Goal: Task Accomplishment & Management: Manage account settings

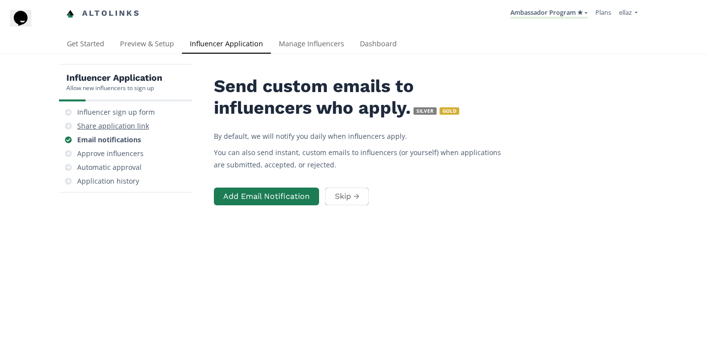
click at [114, 125] on div "Share application link" at bounding box center [113, 126] width 72 height 10
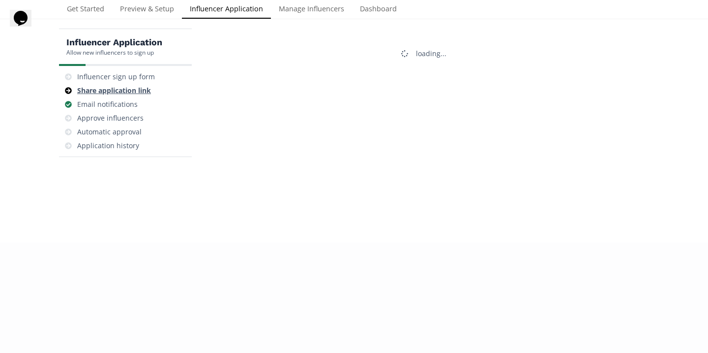
scroll to position [39, 0]
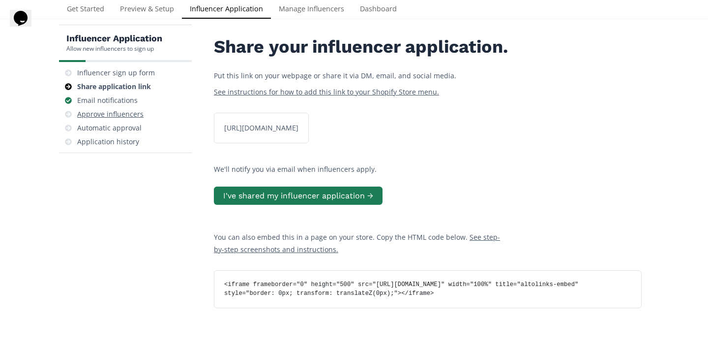
click at [127, 109] on div "Approve influencers" at bounding box center [110, 114] width 66 height 10
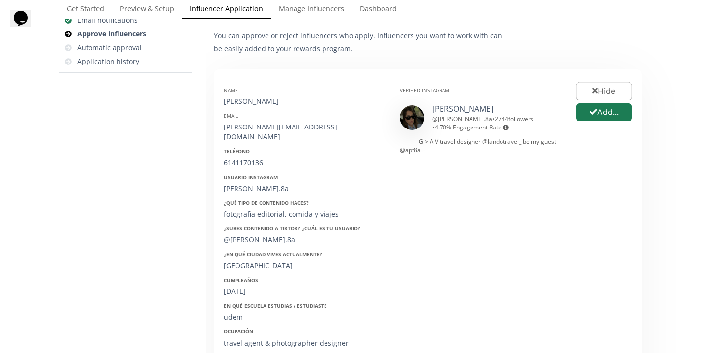
scroll to position [117, 0]
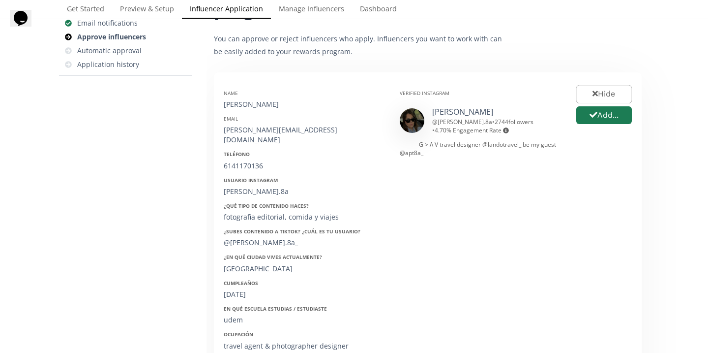
click at [241, 100] on div "[PERSON_NAME]" at bounding box center [304, 104] width 161 height 10
copy div "[PERSON_NAME]"
click at [246, 134] on div "[PERSON_NAME][EMAIL_ADDRESS][DOMAIN_NAME]" at bounding box center [304, 135] width 161 height 20
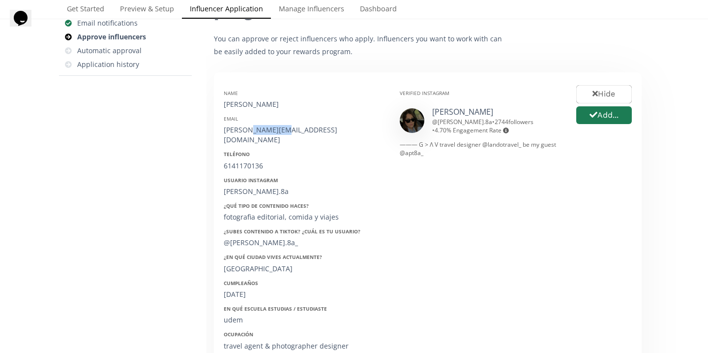
click at [246, 134] on div "[PERSON_NAME][EMAIL_ADDRESS][DOMAIN_NAME]" at bounding box center [304, 135] width 161 height 20
copy div "[PERSON_NAME][EMAIL_ADDRESS][DOMAIN_NAME]"
click at [242, 161] on div "6141170136" at bounding box center [304, 166] width 161 height 10
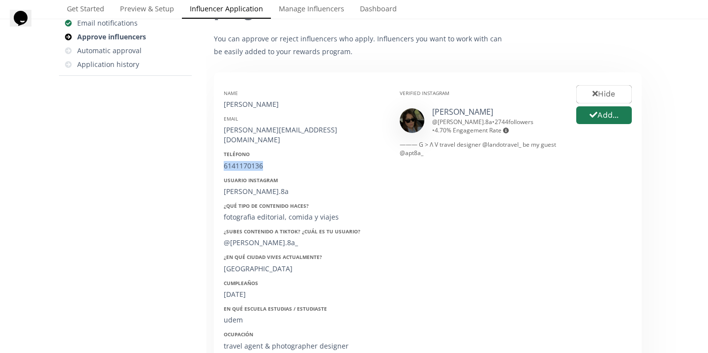
copy div "6141170136"
click at [246, 186] on div "renata.8a" at bounding box center [304, 191] width 161 height 10
copy div "renata.8a"
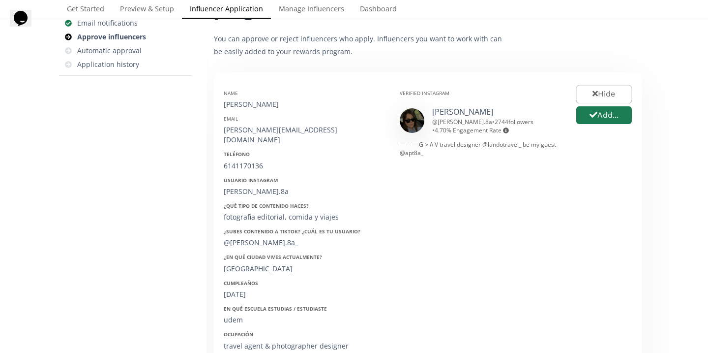
click at [251, 238] on div "@renata.8a_" at bounding box center [304, 243] width 161 height 10
click at [244, 289] on div "05/08/2000" at bounding box center [304, 294] width 161 height 10
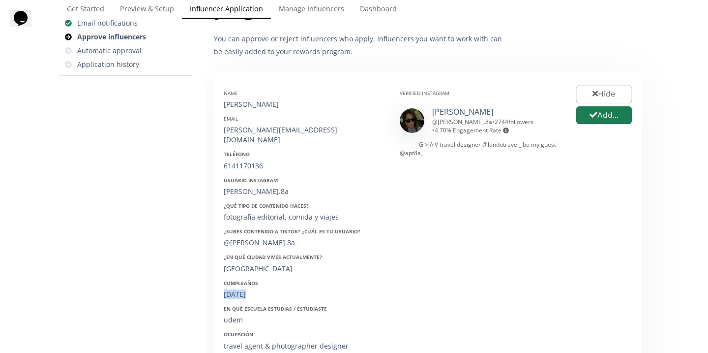
click at [244, 289] on div "05/08/2000" at bounding box center [304, 294] width 161 height 10
copy div "05/08/2000"
click at [610, 118] on button "Add..." at bounding box center [604, 115] width 59 height 21
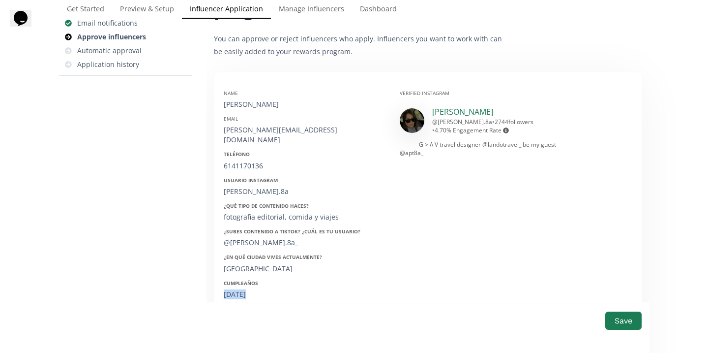
click at [447, 109] on link "Re Ochoa" at bounding box center [462, 111] width 61 height 11
click at [629, 326] on button "Save" at bounding box center [623, 320] width 39 height 21
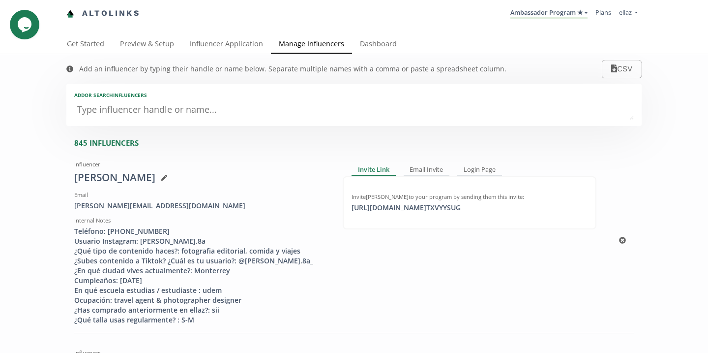
click at [112, 176] on div "Renata Ochoa" at bounding box center [201, 177] width 254 height 15
copy div "Renata Ochoa"
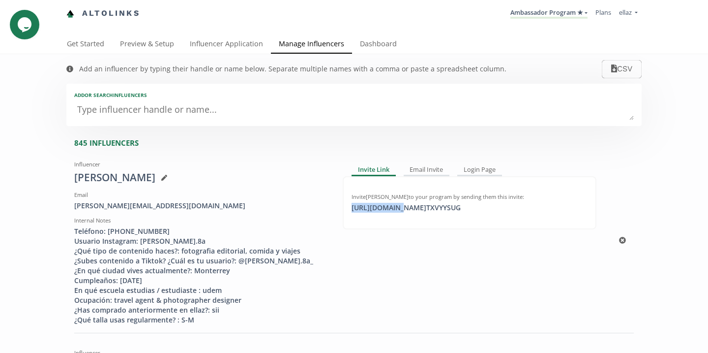
click at [394, 206] on div "https://app.altolinks.com/invite/ TXVYYSUG click to copy" at bounding box center [406, 208] width 121 height 10
copy div "https://app.a"
click at [209, 32] on div "Altolinks Ambassador Program ★ KINEDU MACRO INFLUENCERS (prog ventas) Ambassado…" at bounding box center [354, 17] width 708 height 35
click at [212, 39] on link "Influencer Application" at bounding box center [226, 45] width 89 height 20
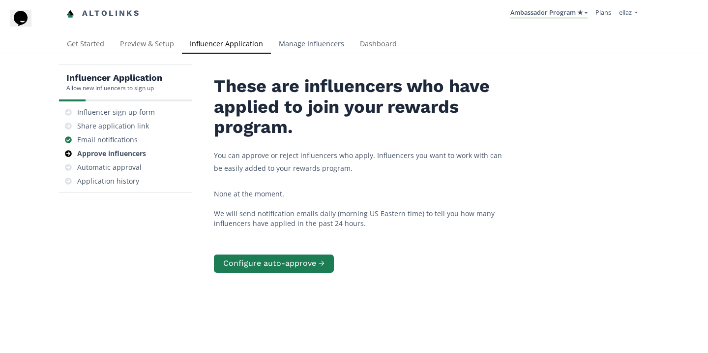
click at [320, 47] on link "Manage Influencers" at bounding box center [311, 45] width 81 height 20
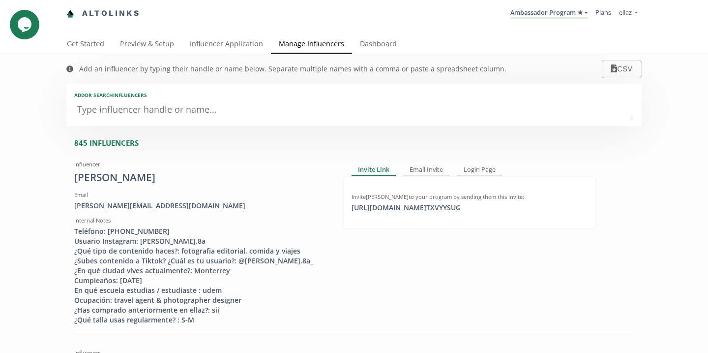
click at [223, 120] on textarea at bounding box center [354, 110] width 560 height 20
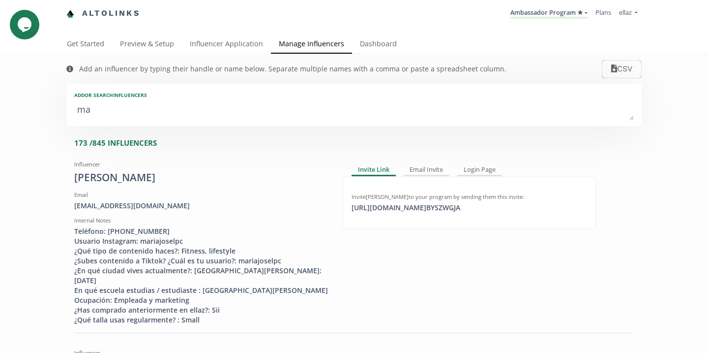
type textarea "mar"
type input "mar"
type input "MAR"
type textarea "mari"
type input "mari"
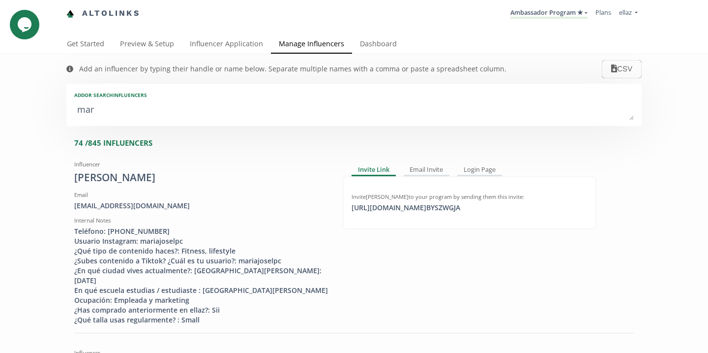
type input "MARI"
type textarea "maria"
type input "maria"
type input "MARIA"
type textarea "marian"
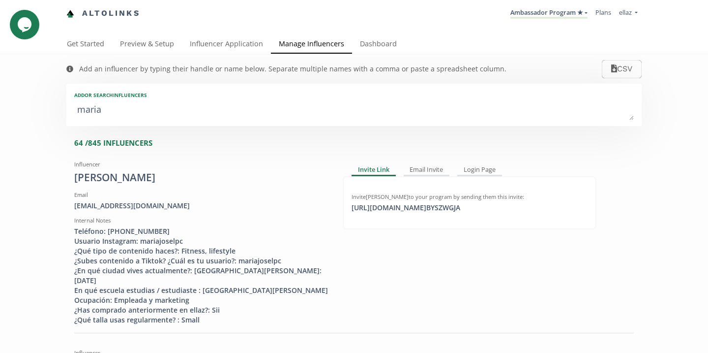
type input "marian"
type input "MARIAN"
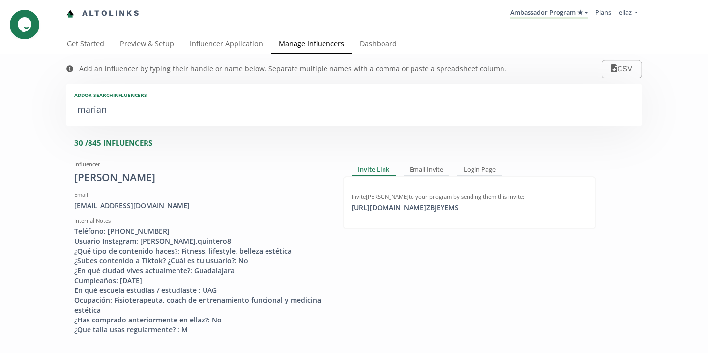
type textarea "mariana"
type input "mariana"
type input "MARIANA"
type textarea "mariana g"
type input "mariana g"
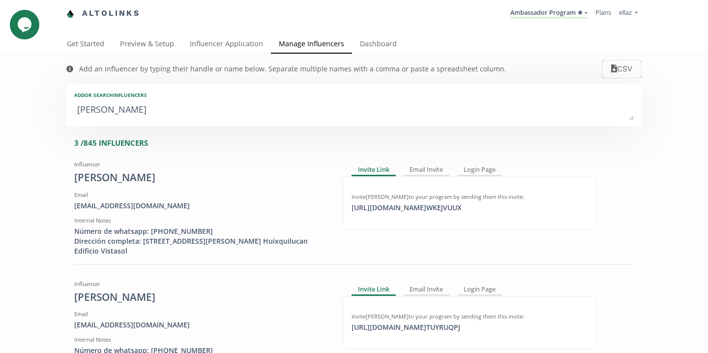
type textarea "mariana ga"
type input "mariana ga"
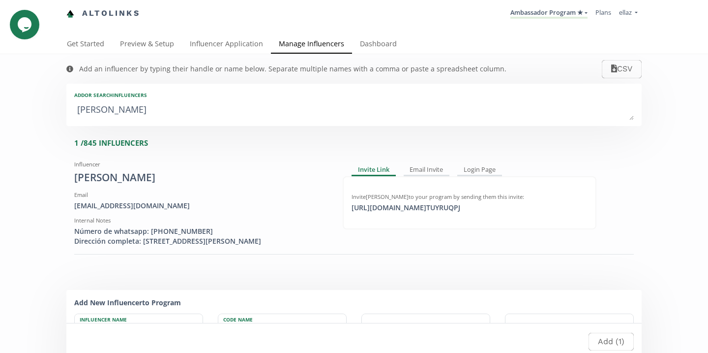
type textarea "mariana gar"
type input "mariana gar"
click at [466, 208] on div "https://app.altolinks.com/invite/ TUYRUQPJ click to copy" at bounding box center [406, 208] width 121 height 10
copy div "https://app.altolinks.com/invite/ TU"
click at [145, 108] on textarea "mariana gar" at bounding box center [354, 110] width 560 height 20
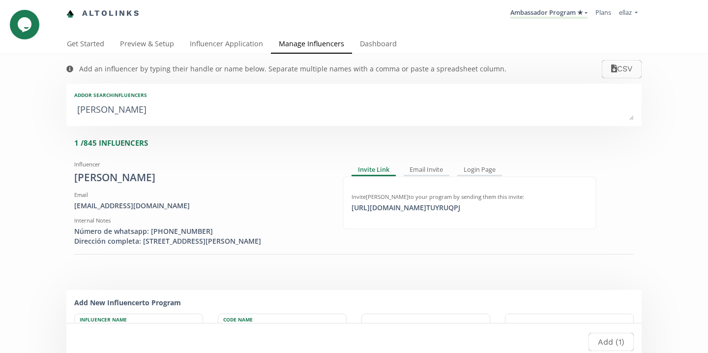
click at [145, 108] on textarea "mariana gar" at bounding box center [354, 110] width 560 height 20
type textarea "a"
type input "a"
type input "A"
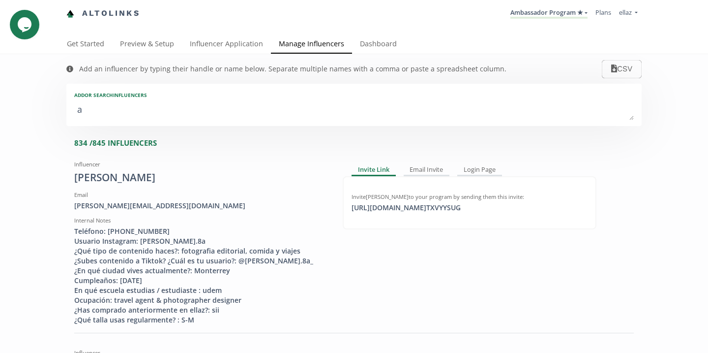
type textarea "an"
type input "an"
type input "AN"
type textarea "ana"
type input "ana"
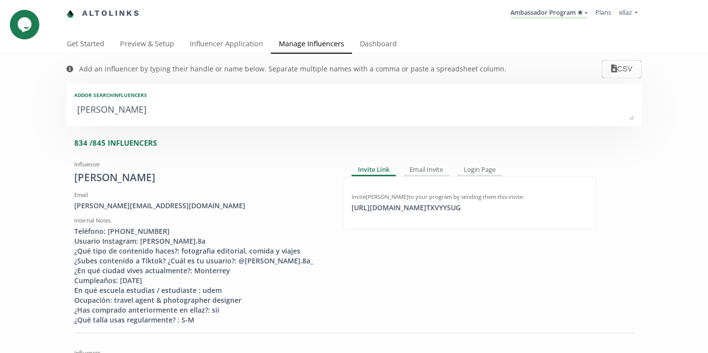
type input "ANA"
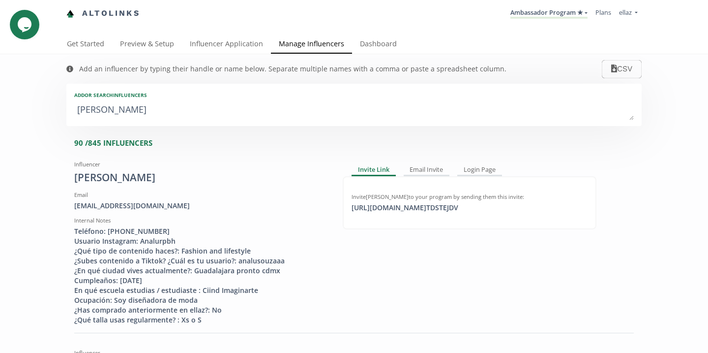
type textarea "ana k"
type input "ana k"
type textarea "ana ka"
type input "ana ka"
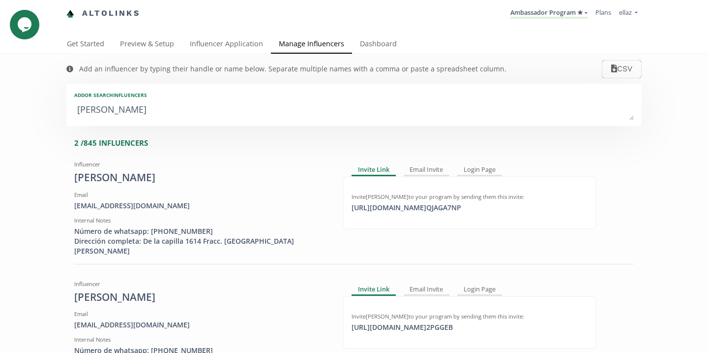
type textarea "ana kar"
type input "ana kar"
type textarea "ana kare"
type input "ana kare"
type textarea "ana karen"
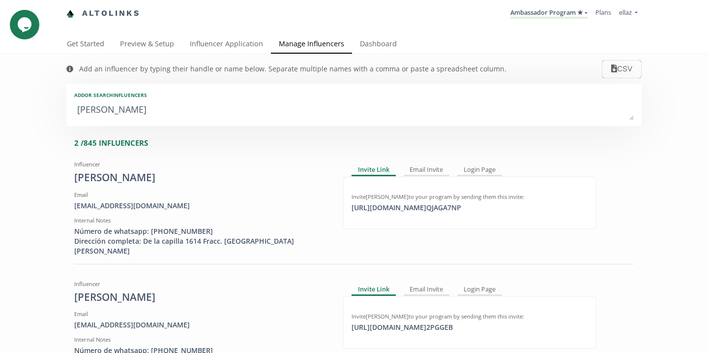
type input "ana karen"
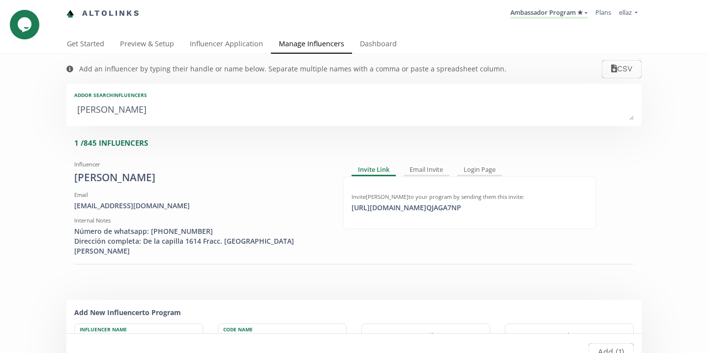
type textarea "ana karen"
click at [213, 51] on link "Influencer Application" at bounding box center [226, 45] width 89 height 20
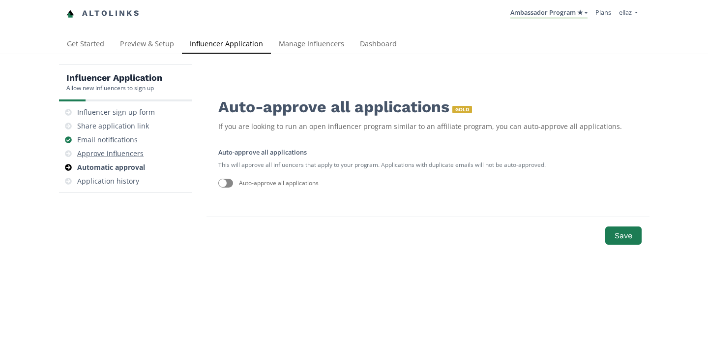
click at [125, 159] on div "Approve influencers" at bounding box center [125, 154] width 125 height 14
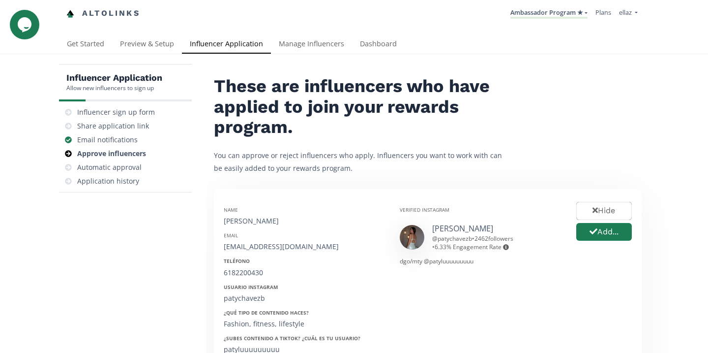
scroll to position [165, 0]
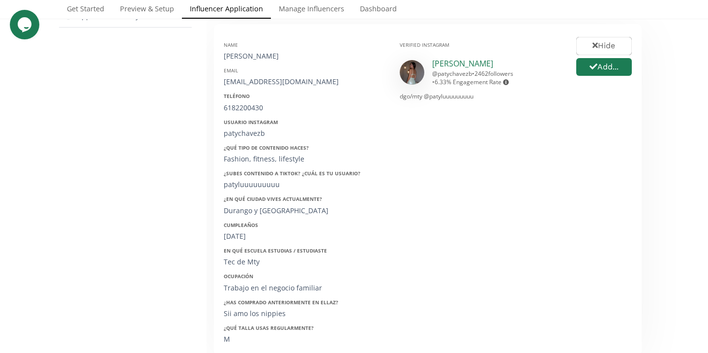
click at [441, 61] on link "[PERSON_NAME]" at bounding box center [462, 63] width 61 height 11
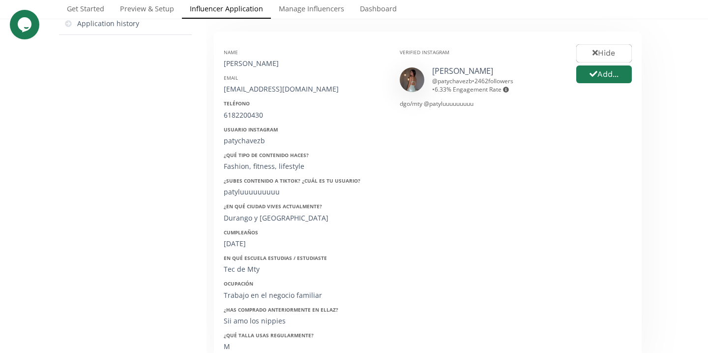
click at [286, 67] on div "[PERSON_NAME]" at bounding box center [304, 64] width 161 height 10
copy div "[PERSON_NAME]"
click at [257, 88] on div "[EMAIL_ADDRESS][DOMAIN_NAME]" at bounding box center [304, 89] width 161 height 10
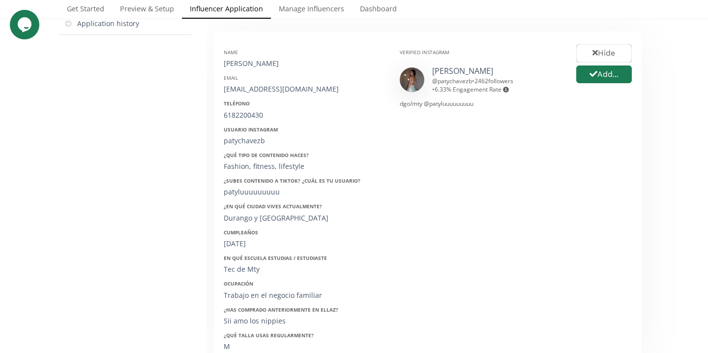
click at [257, 88] on div "[EMAIL_ADDRESS][DOMAIN_NAME]" at bounding box center [304, 89] width 161 height 10
copy div "[EMAIL_ADDRESS][DOMAIN_NAME]"
click at [242, 117] on div "6182200430" at bounding box center [304, 115] width 161 height 10
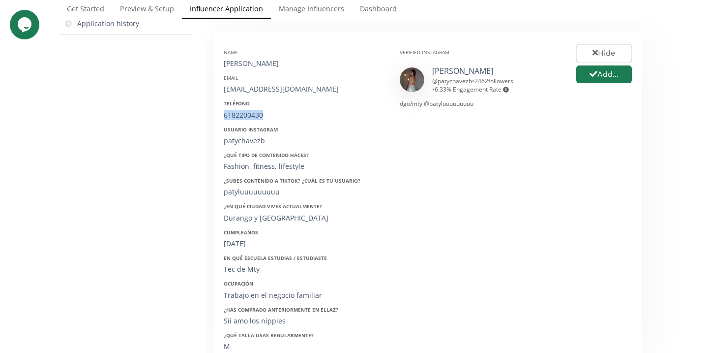
copy div "6182200430"
click at [242, 141] on div "patychavezb" at bounding box center [304, 141] width 161 height 10
copy div "patychavezb"
click at [244, 245] on div "[DATE]" at bounding box center [304, 244] width 161 height 10
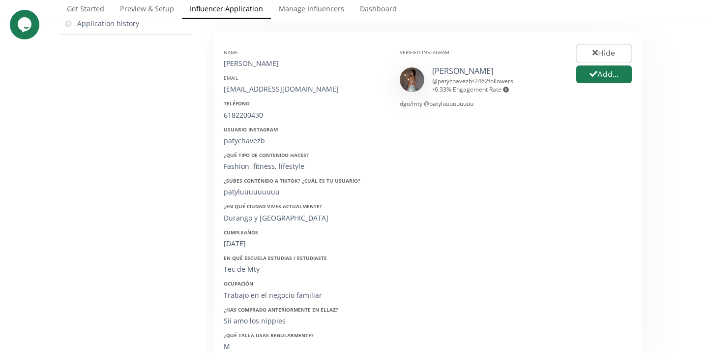
click at [244, 245] on div "04/03/2002" at bounding box center [304, 244] width 161 height 10
copy div "04/03/2002"
click at [585, 77] on button "Add..." at bounding box center [604, 74] width 59 height 21
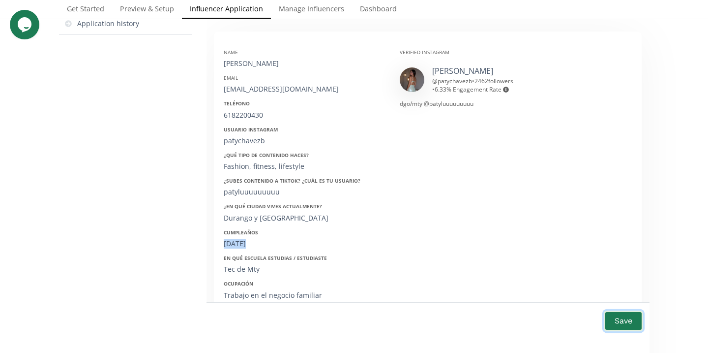
click at [627, 319] on button "Save" at bounding box center [623, 320] width 39 height 21
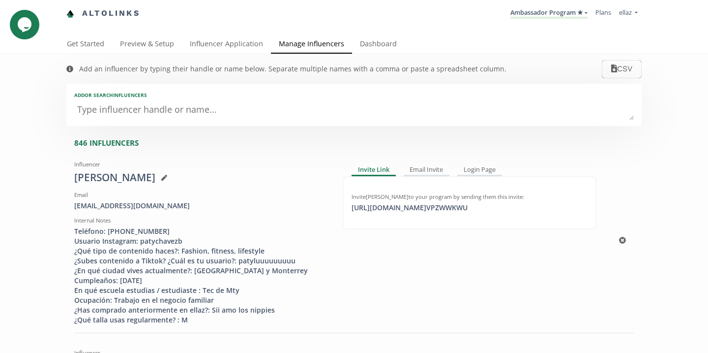
click at [125, 173] on div "[PERSON_NAME]" at bounding box center [201, 177] width 254 height 15
click at [125, 173] on div "Patricia Chavez Barraza" at bounding box center [201, 177] width 254 height 15
copy div "Patricia Chavez Barraza"
click at [200, 47] on link "Influencer Application" at bounding box center [226, 45] width 89 height 20
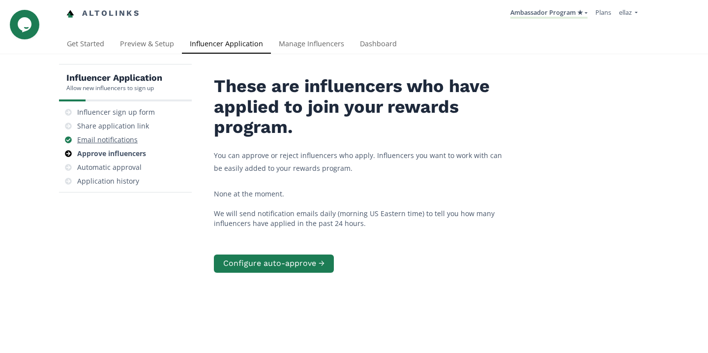
click at [128, 142] on div "Email notifications" at bounding box center [107, 140] width 60 height 10
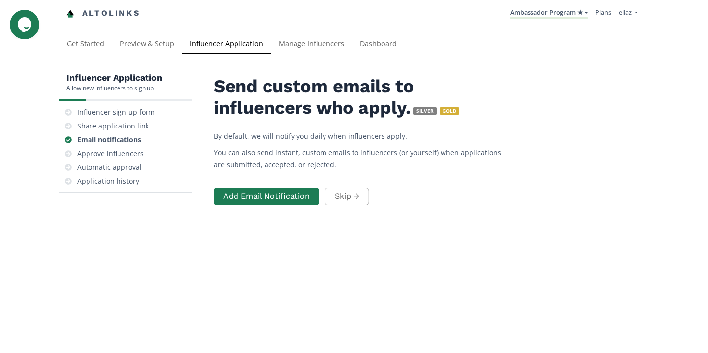
click at [134, 152] on div "Approve influencers" at bounding box center [110, 154] width 66 height 10
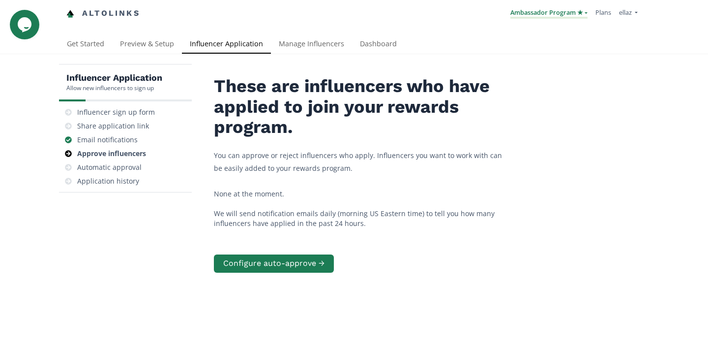
click at [552, 14] on link "Ambassador Program ★" at bounding box center [549, 13] width 77 height 11
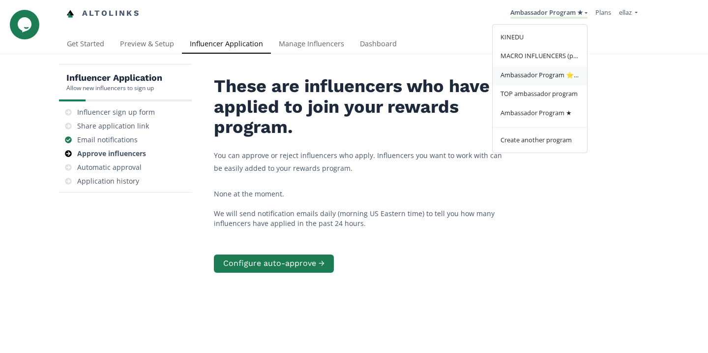
click at [551, 77] on span "Ambassador Program ⭐️⭐️" at bounding box center [540, 74] width 79 height 9
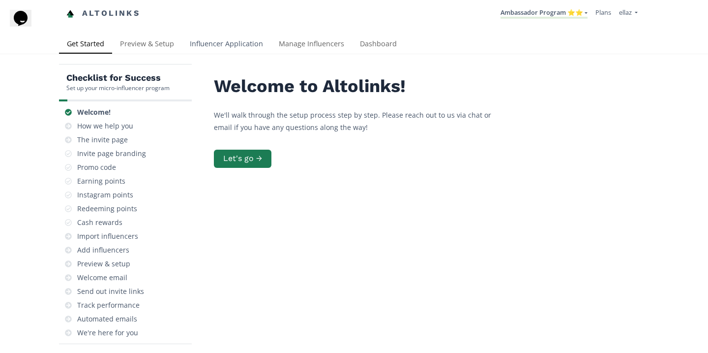
click at [211, 45] on link "Influencer Application" at bounding box center [226, 45] width 89 height 20
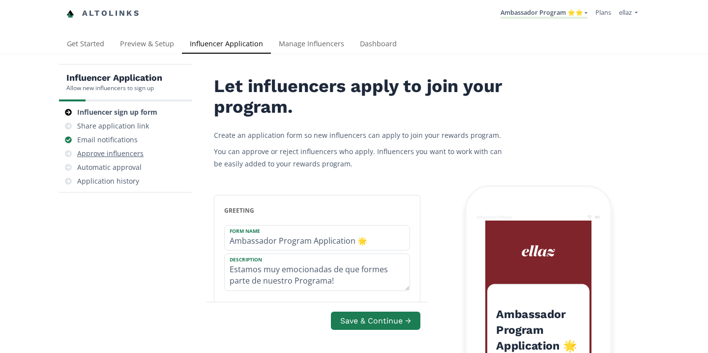
click at [115, 154] on div "Approve influencers" at bounding box center [110, 154] width 66 height 10
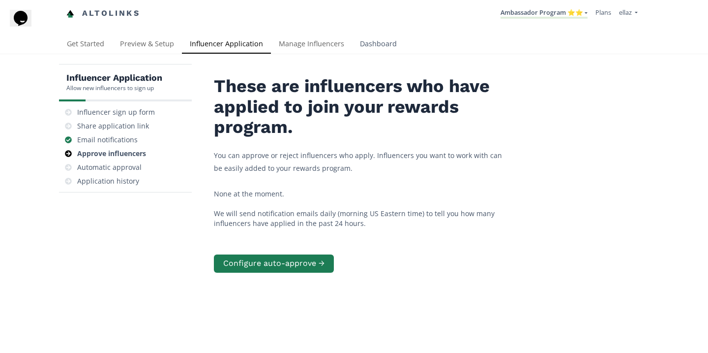
click at [400, 36] on link "Dashboard" at bounding box center [378, 45] width 53 height 20
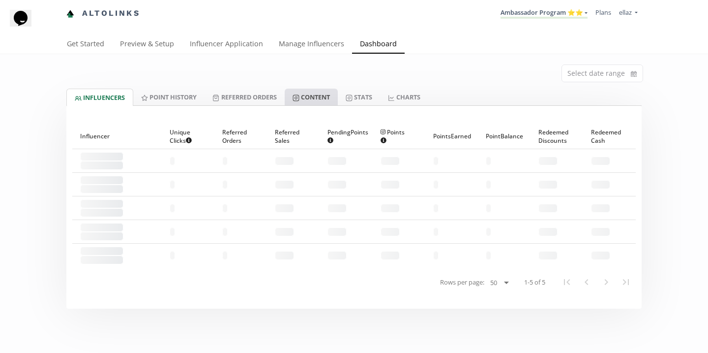
click at [334, 96] on link "Content" at bounding box center [311, 97] width 53 height 17
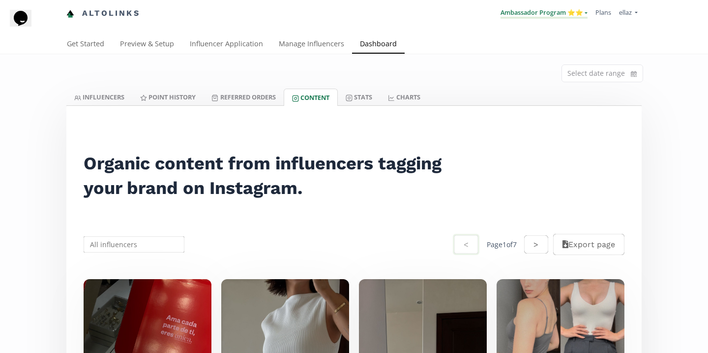
click at [530, 15] on link "Ambassador Program ⭐️⭐️" at bounding box center [544, 13] width 87 height 11
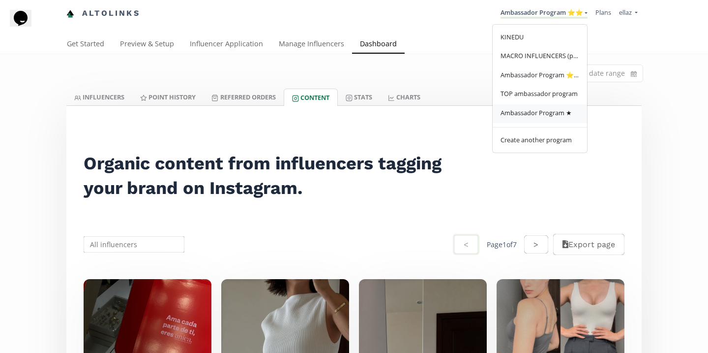
click at [537, 119] on link "Ambassador Program ★" at bounding box center [540, 113] width 94 height 19
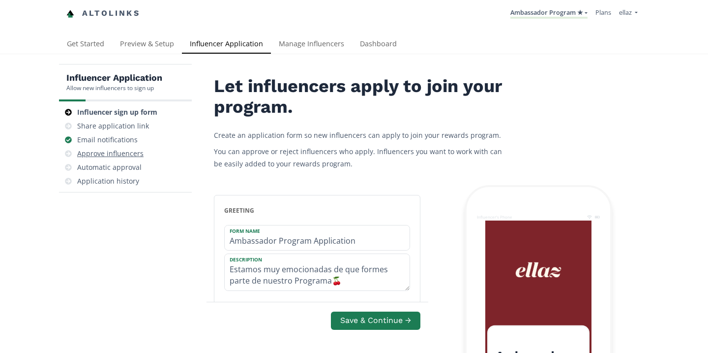
click at [126, 151] on div "Approve influencers" at bounding box center [110, 154] width 66 height 10
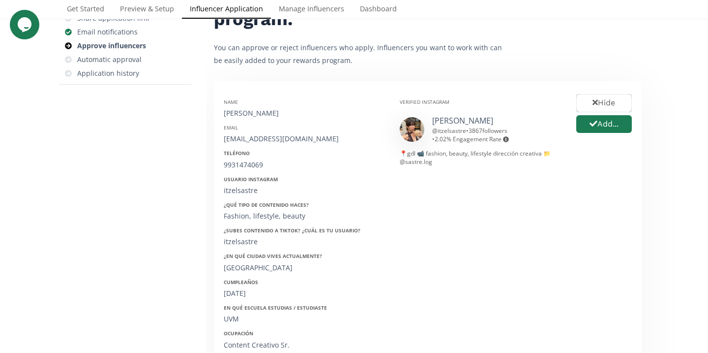
scroll to position [115, 0]
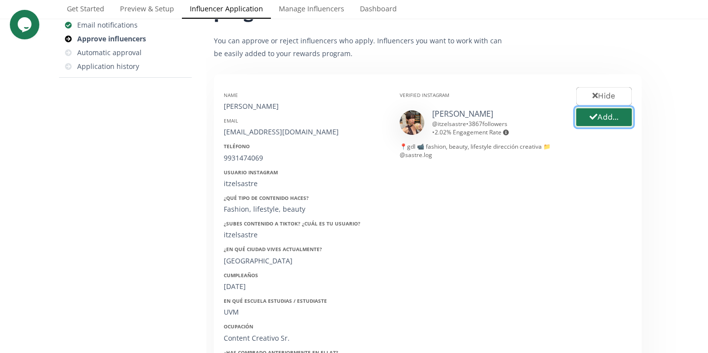
click at [602, 113] on button "Add..." at bounding box center [604, 117] width 59 height 21
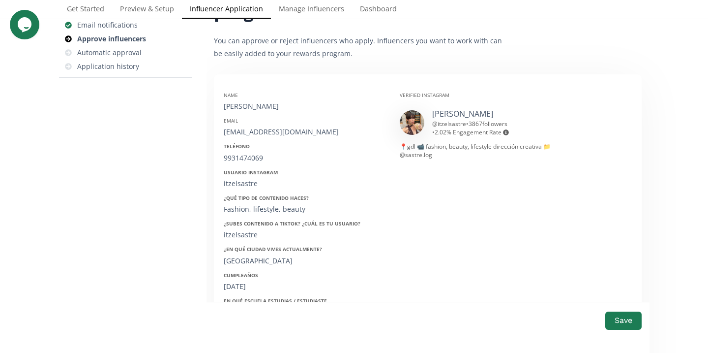
click at [244, 105] on div "Itzel Sastré" at bounding box center [304, 106] width 161 height 10
click at [467, 112] on link "Itzel Sastré" at bounding box center [462, 113] width 61 height 11
copy div "Itzel Sastré"
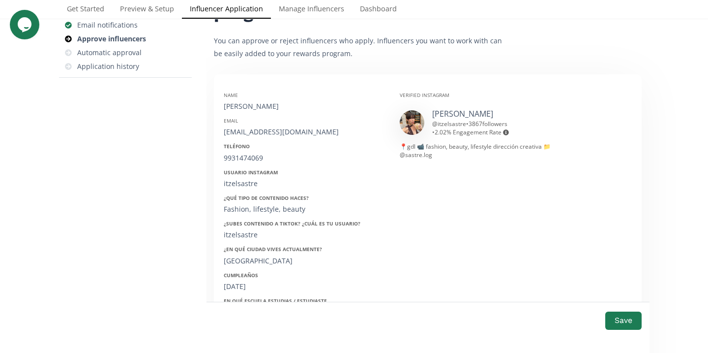
click at [240, 139] on div "Name Itzel Sastré Email itzelsastrecollab@gmail.com Teléfono 9931474069 Usuario…" at bounding box center [304, 239] width 176 height 311
click at [242, 135] on div "itzelsastrecollab@gmail.com" at bounding box center [304, 132] width 161 height 10
copy div "itzelsastrecollab@gmail.com"
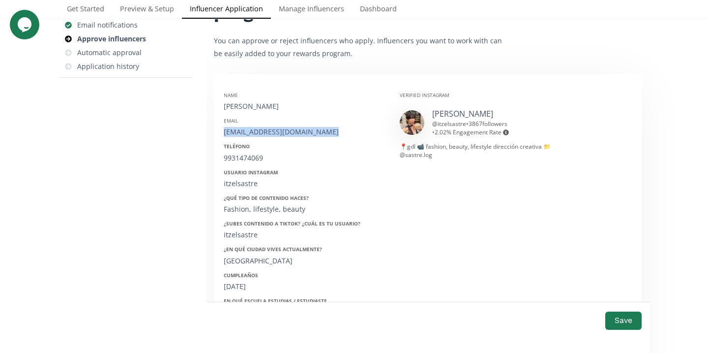
click at [242, 158] on div "9931474069" at bounding box center [304, 158] width 161 height 10
copy div "9931474069"
click at [245, 176] on div "Usuario Instagram itzelsastre" at bounding box center [304, 179] width 161 height 20
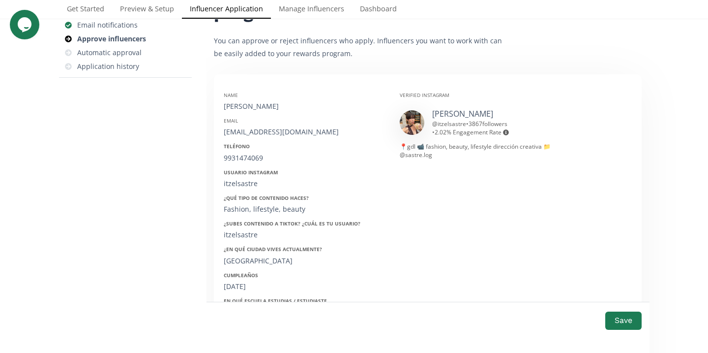
click at [245, 176] on div "Usuario Instagram itzelsastre" at bounding box center [304, 179] width 161 height 20
copy div "itzelsastre"
click at [246, 287] on div "26/12/1997" at bounding box center [304, 286] width 161 height 10
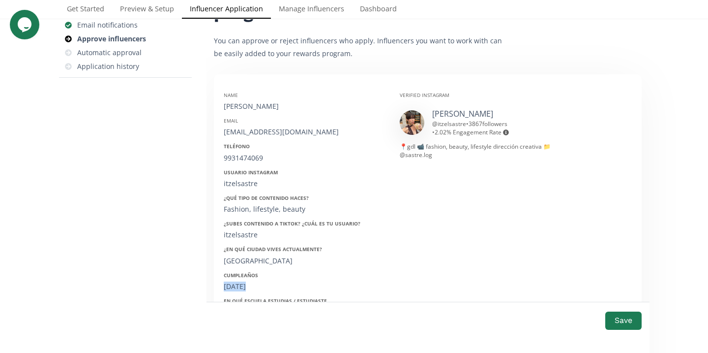
copy div "26/12/1997"
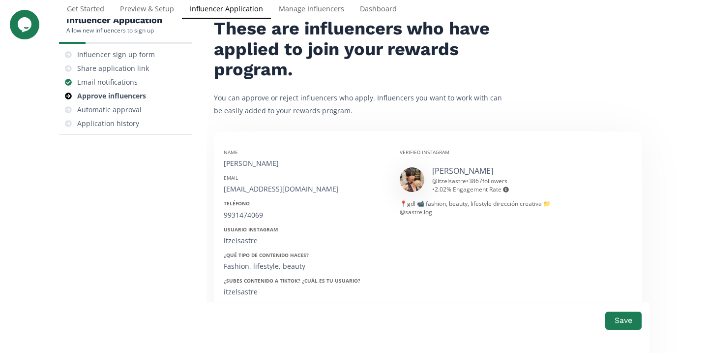
scroll to position [0, 0]
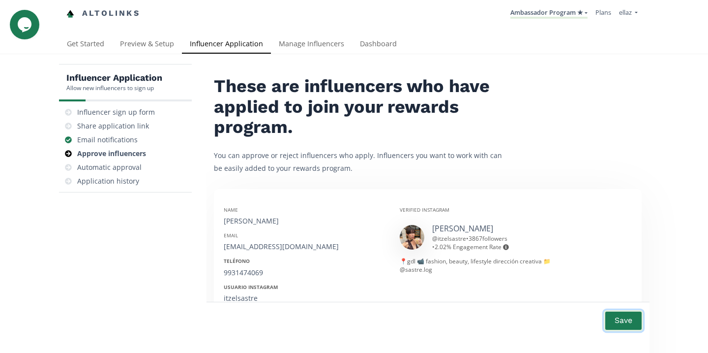
click at [622, 319] on button "Save" at bounding box center [623, 320] width 39 height 21
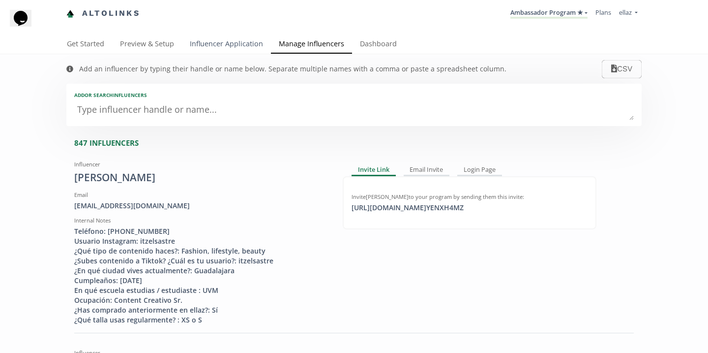
click at [211, 52] on link "Influencer Application" at bounding box center [226, 45] width 89 height 20
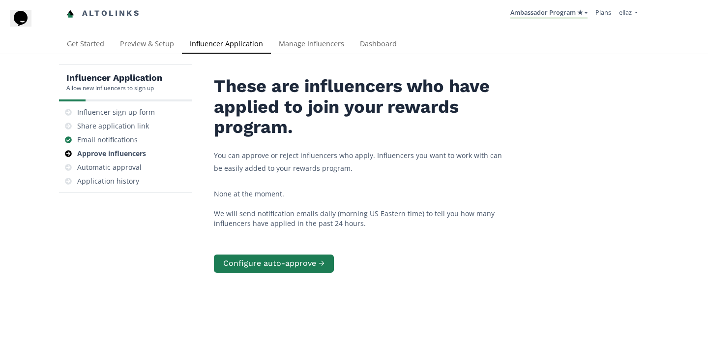
click at [312, 55] on div "Influencer Application Allow new influencers to sign up Influencer sign up form…" at bounding box center [354, 225] width 708 height 342
click at [309, 48] on link "Manage Influencers" at bounding box center [311, 45] width 81 height 20
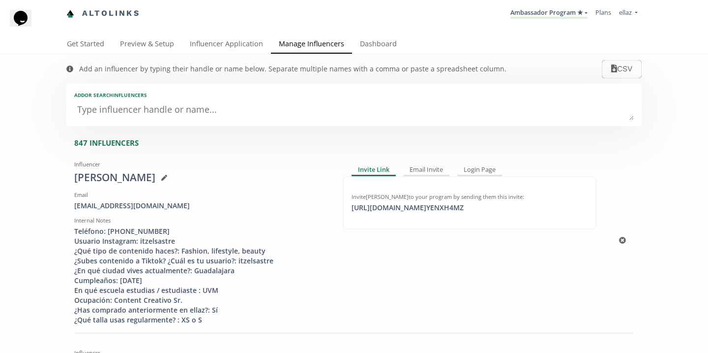
click at [127, 206] on div "[EMAIL_ADDRESS][DOMAIN_NAME]" at bounding box center [201, 206] width 254 height 10
click at [127, 206] on div "itzelsastrecollab@gmail.com" at bounding box center [201, 206] width 254 height 10
copy div "itzelsastrecollab@gmail.com"
click at [111, 180] on div "Itzel Sastré" at bounding box center [201, 177] width 254 height 15
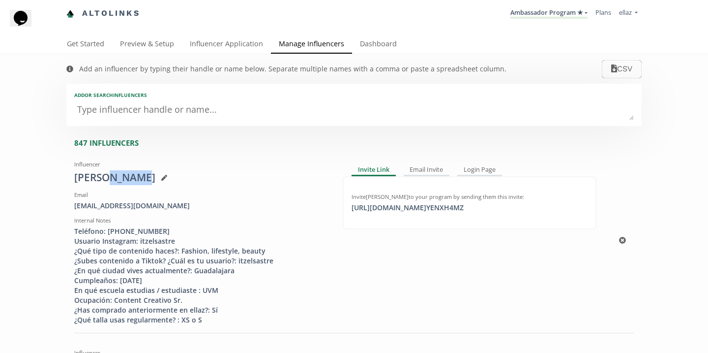
click at [111, 180] on div "Itzel Sastré" at bounding box center [201, 177] width 254 height 15
copy div "Itzel Sastré"
click at [174, 112] on textarea at bounding box center [354, 110] width 560 height 20
type textarea "a n"
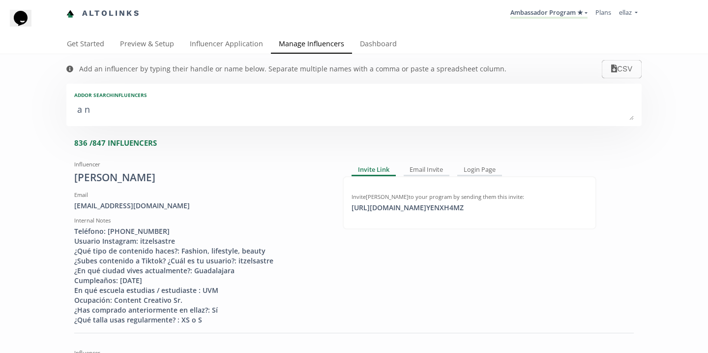
type input "a n"
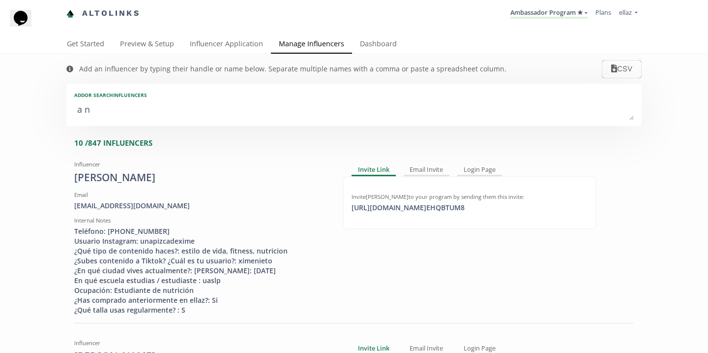
type textarea "a"
type input "a"
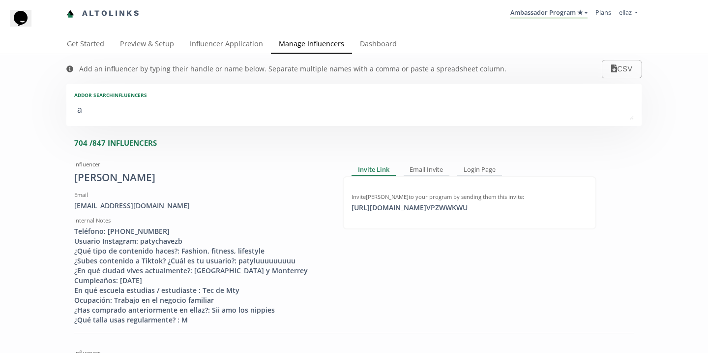
type textarea "a"
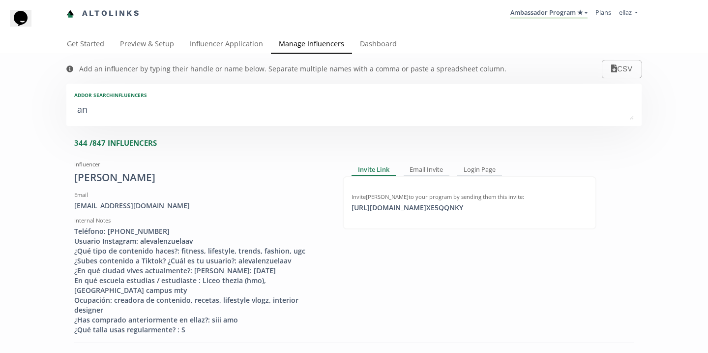
type textarea "ana"
type input "ana"
type input "ANA"
type textarea "ana k"
type input "ana k"
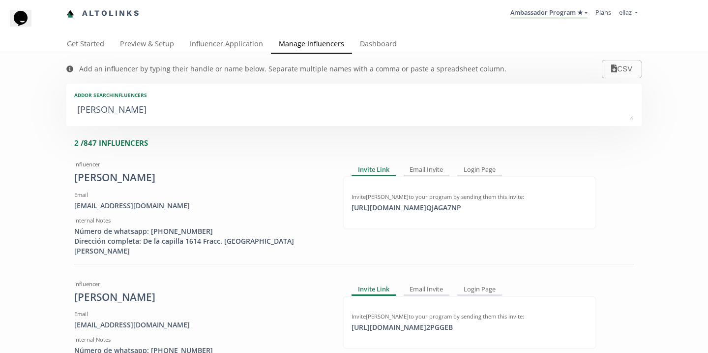
type textarea "ana ka"
type input "ana ka"
type textarea "ana kar"
type input "ana kar"
type textarea "ana kare"
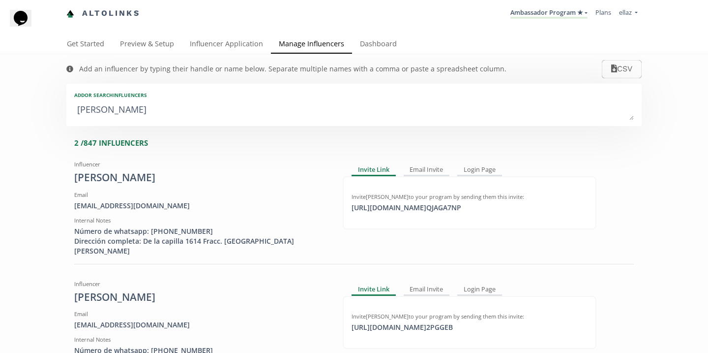
type input "ana kare"
type textarea "ana karen"
type input "ana karen"
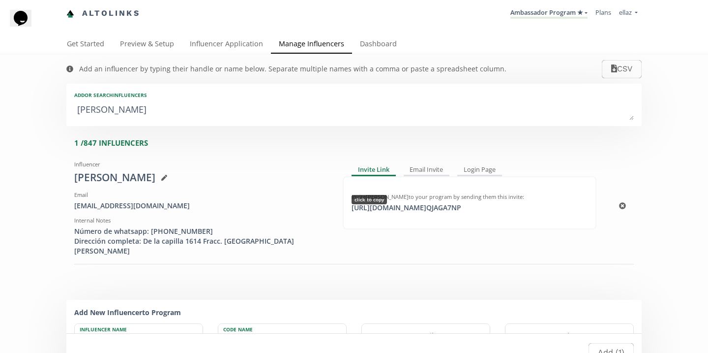
type textarea "ana karen"
click at [441, 208] on div "https://app.altolinks.com/invite/ QJAGA7NP copied" at bounding box center [406, 208] width 121 height 10
click at [211, 36] on link "Influencer Application" at bounding box center [226, 45] width 89 height 20
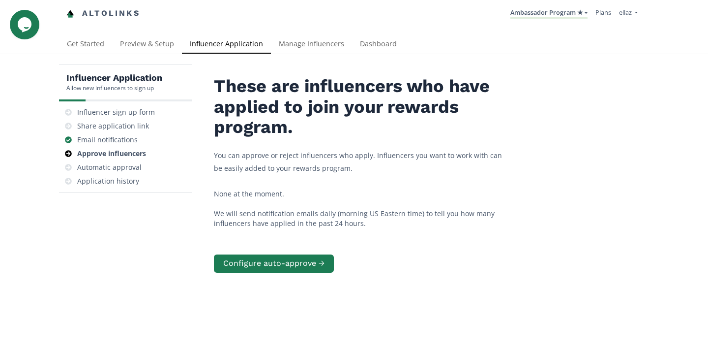
click at [545, 19] on li "Ambassador Program ★ KINEDU MACRO INFLUENCERS (prog ventas) Ambassador Program …" at bounding box center [549, 13] width 85 height 19
click at [545, 16] on link "Ambassador Program ★" at bounding box center [549, 13] width 77 height 11
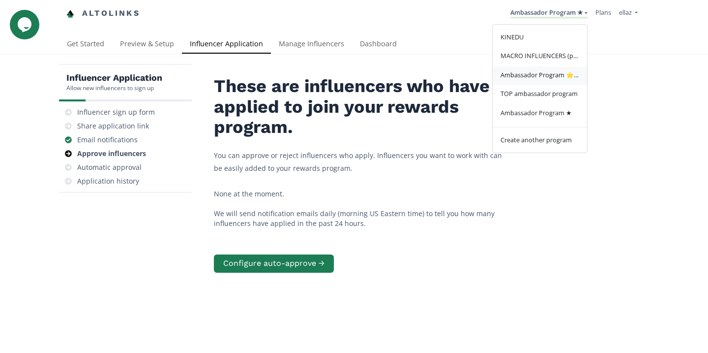
click at [537, 81] on link "Ambassador Program ⭐️⭐️" at bounding box center [540, 75] width 94 height 19
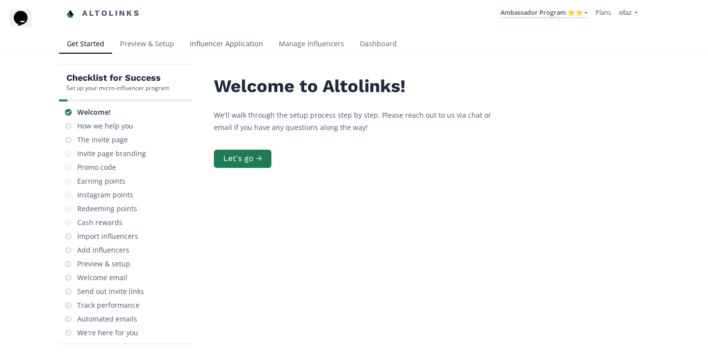
click at [222, 54] on link "Influencer Application" at bounding box center [226, 45] width 89 height 20
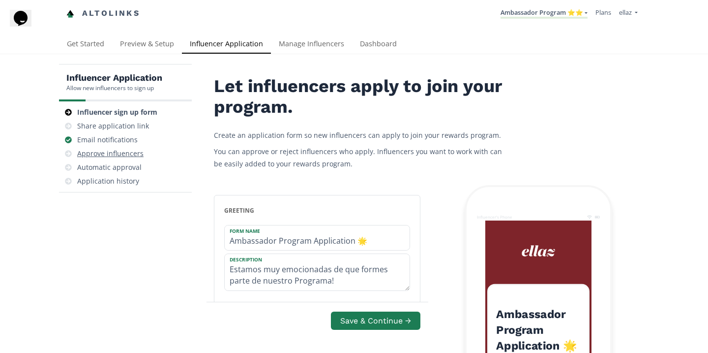
click at [122, 149] on div "Approve influencers" at bounding box center [110, 154] width 66 height 10
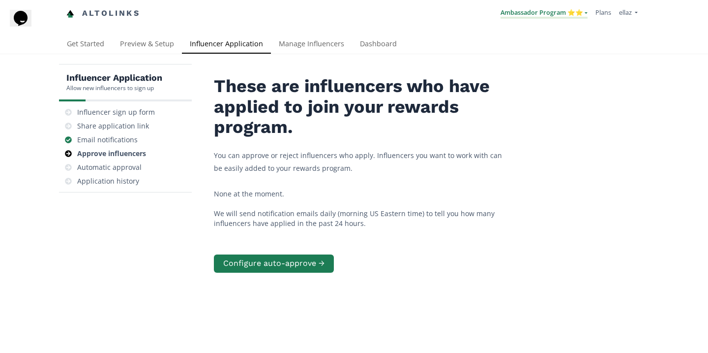
click at [545, 17] on link "Ambassador Program ⭐️⭐️" at bounding box center [544, 13] width 87 height 11
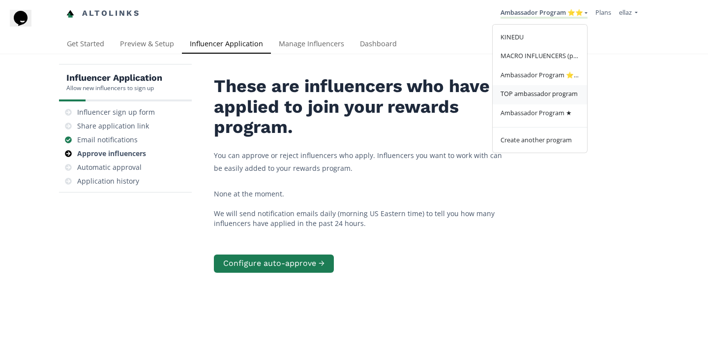
click at [541, 92] on span "TOP ambassador program" at bounding box center [539, 93] width 77 height 9
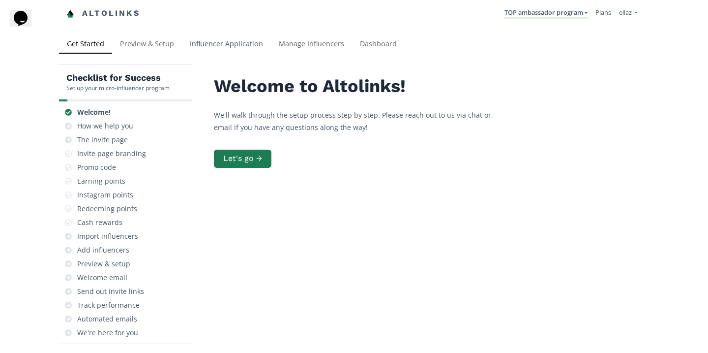
click at [225, 44] on link "Influencer Application" at bounding box center [226, 45] width 89 height 20
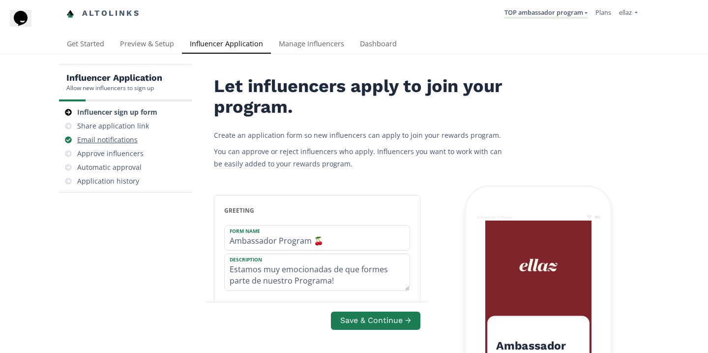
click at [127, 144] on div "Email notifications" at bounding box center [107, 140] width 60 height 10
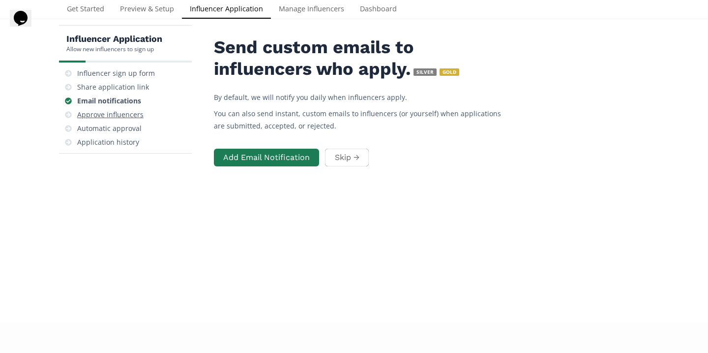
scroll to position [39, 0]
click at [124, 116] on div "Approve influencers" at bounding box center [110, 114] width 66 height 10
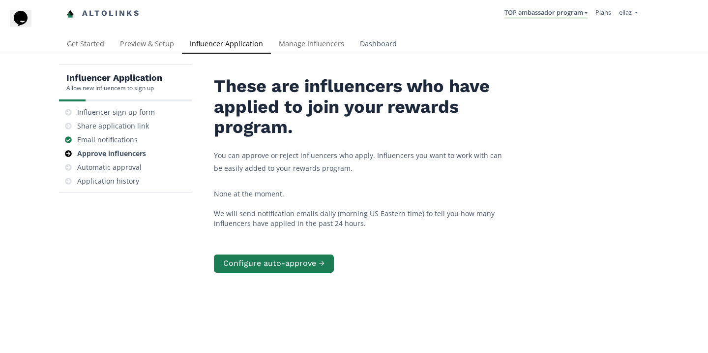
click at [382, 43] on link "Dashboard" at bounding box center [378, 45] width 53 height 20
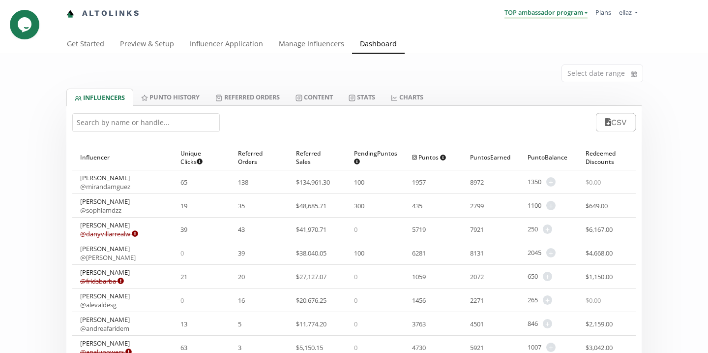
click at [542, 18] on link "TOP ambassador program" at bounding box center [546, 13] width 83 height 11
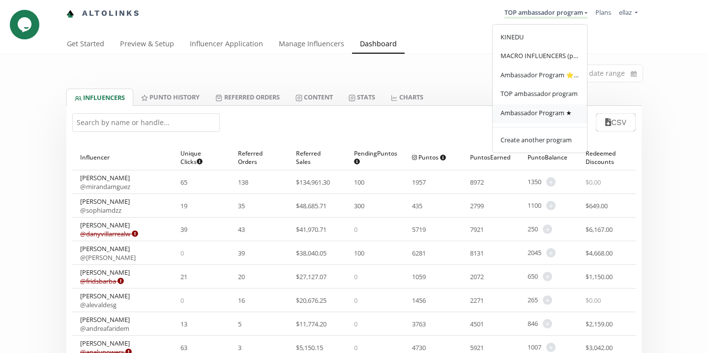
click at [543, 111] on span "Ambassador Program ★" at bounding box center [536, 112] width 71 height 9
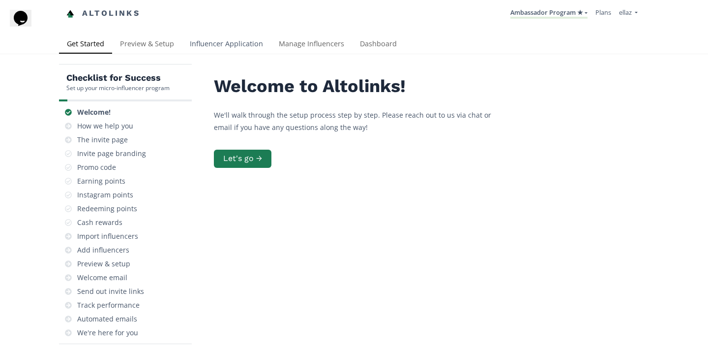
click at [238, 50] on link "Influencer Application" at bounding box center [226, 45] width 89 height 20
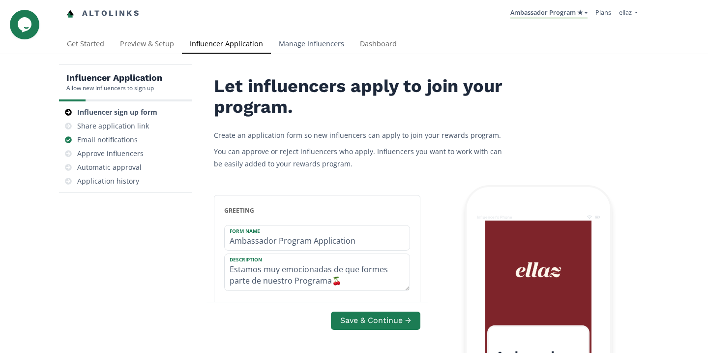
click at [316, 48] on link "Manage Influencers" at bounding box center [311, 45] width 81 height 20
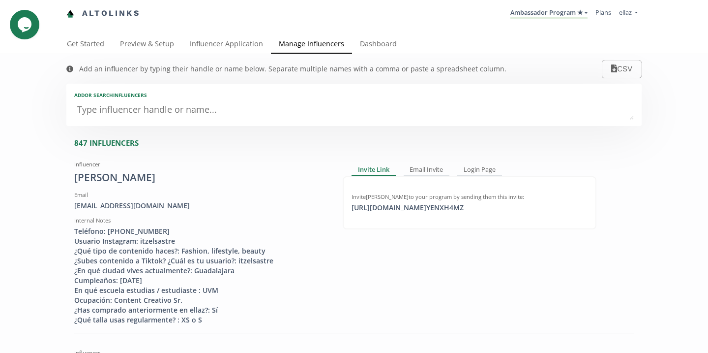
click at [165, 116] on textarea at bounding box center [354, 110] width 560 height 20
type textarea "i"
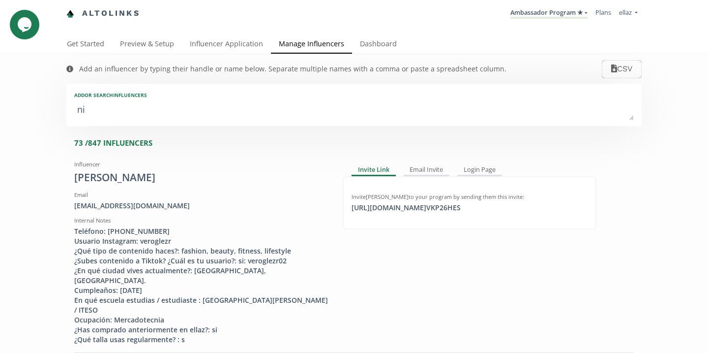
type textarea "nic"
type input "nic"
type input "NIC"
type textarea "nico"
type input "nico"
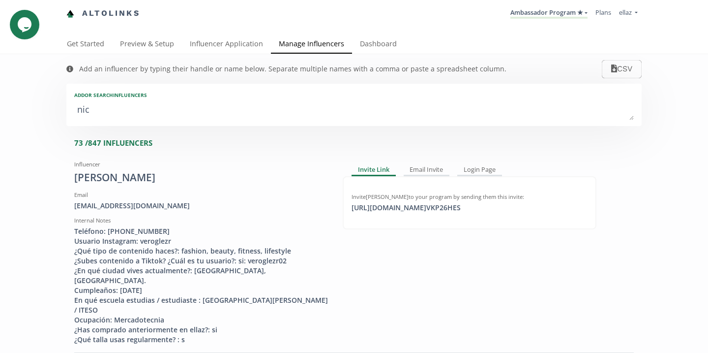
type input "NICO"
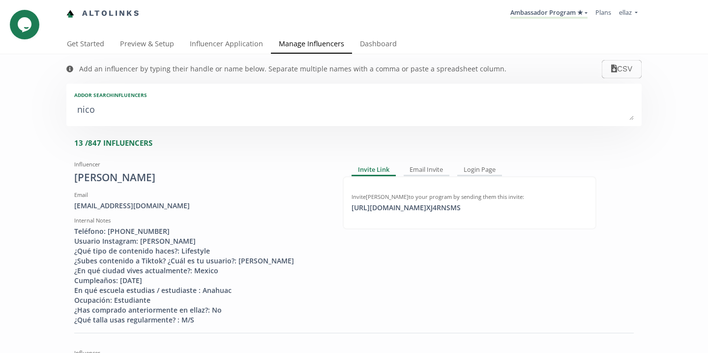
type textarea "nicol"
type input "nicol"
type input "NICOL"
type textarea "nicole"
type input "nicole"
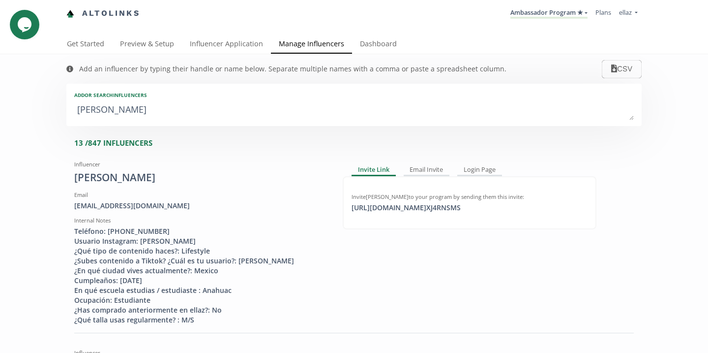
type input "NICOLE"
type textarea "nicole r"
type input "nicole r"
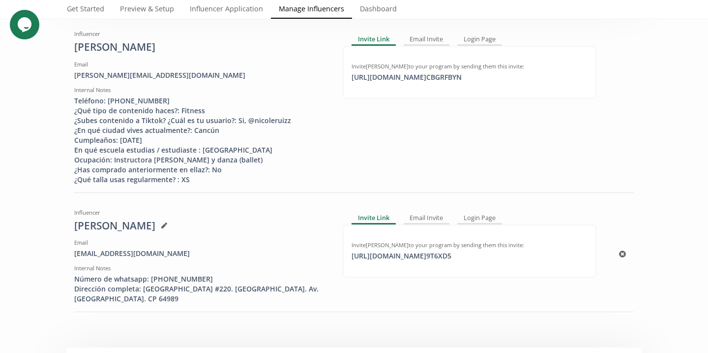
scroll to position [158, 0]
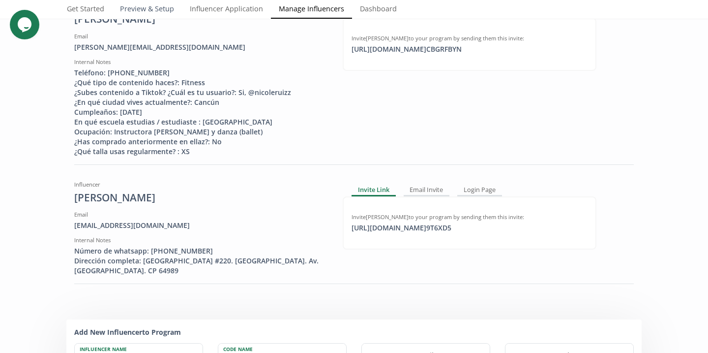
type textarea "nicole r"
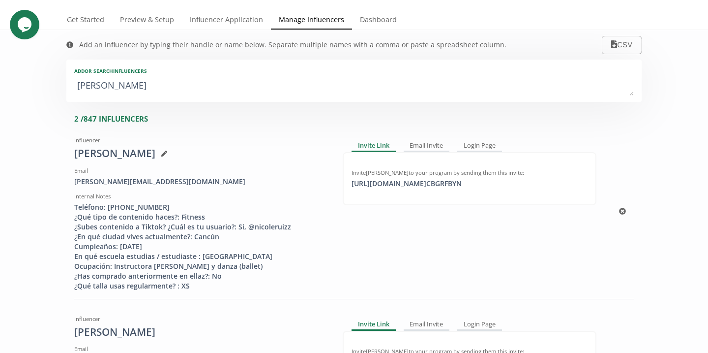
scroll to position [0, 0]
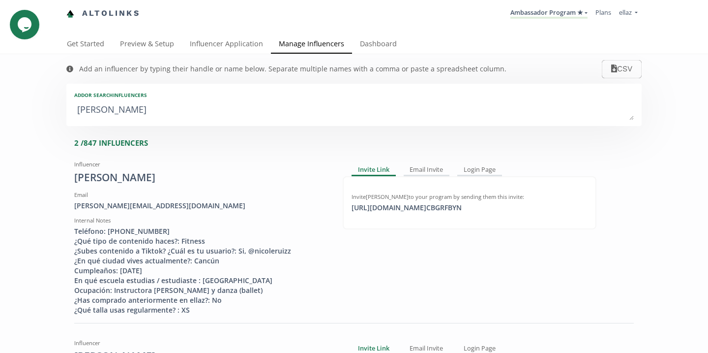
click at [466, 106] on textarea "nicole r" at bounding box center [354, 110] width 560 height 20
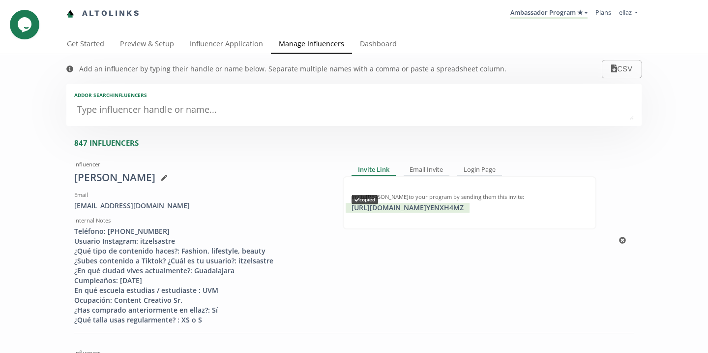
click at [465, 211] on div "https://app.altolinks.com/invite/ YENXH4MZ copied" at bounding box center [408, 208] width 124 height 10
click at [383, 48] on link "Dashboard" at bounding box center [378, 45] width 53 height 20
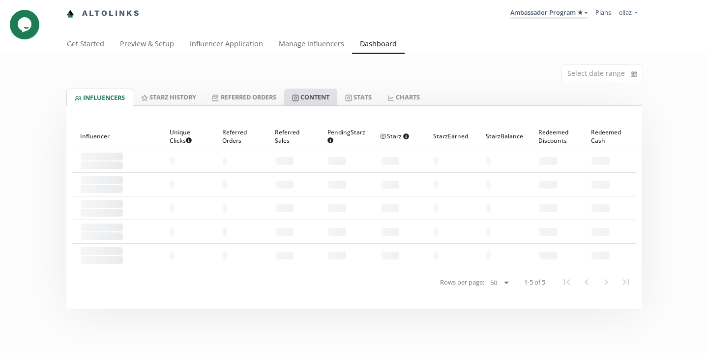
click at [325, 101] on link "Content" at bounding box center [310, 97] width 53 height 17
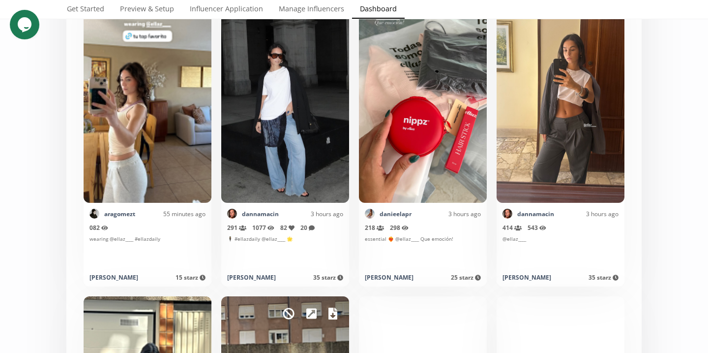
scroll to position [300, 0]
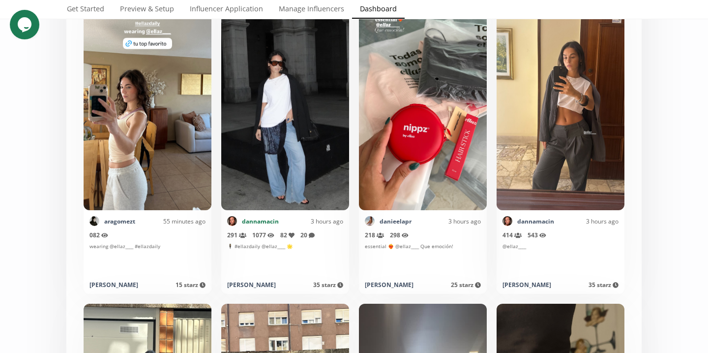
click at [273, 222] on link "dannamacin" at bounding box center [260, 221] width 37 height 8
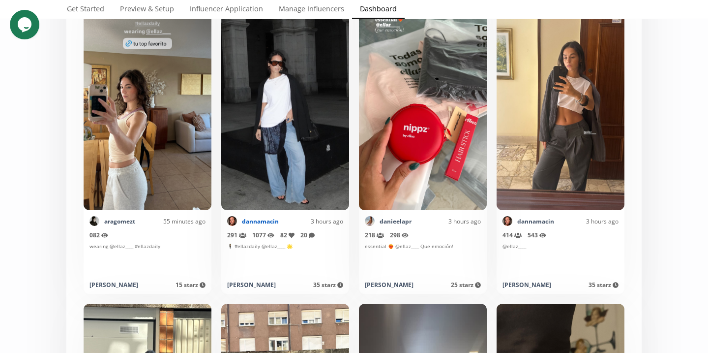
scroll to position [0, 0]
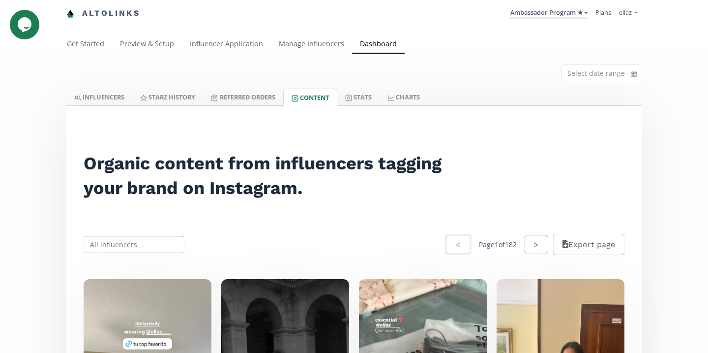
click at [153, 243] on input "text" at bounding box center [134, 244] width 104 height 19
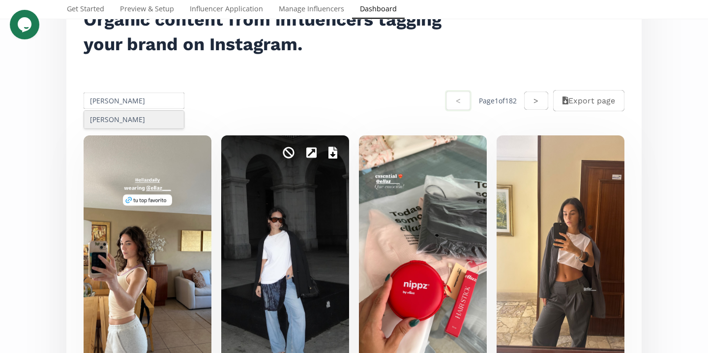
scroll to position [145, 0]
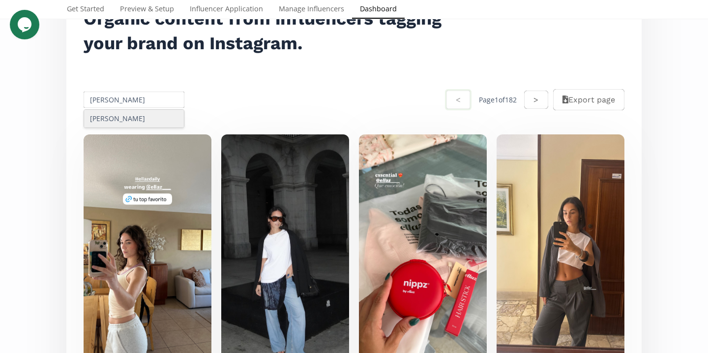
type input "ivana m"
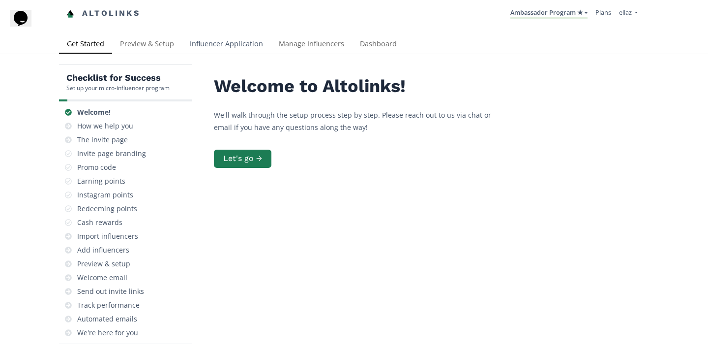
click at [205, 42] on link "Influencer Application" at bounding box center [226, 45] width 89 height 20
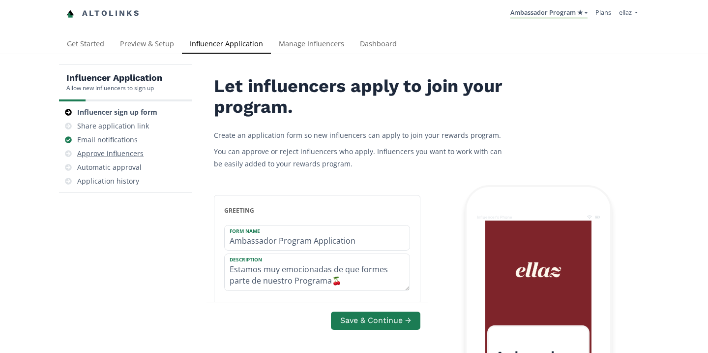
click at [138, 154] on div "Approve influencers" at bounding box center [110, 154] width 66 height 10
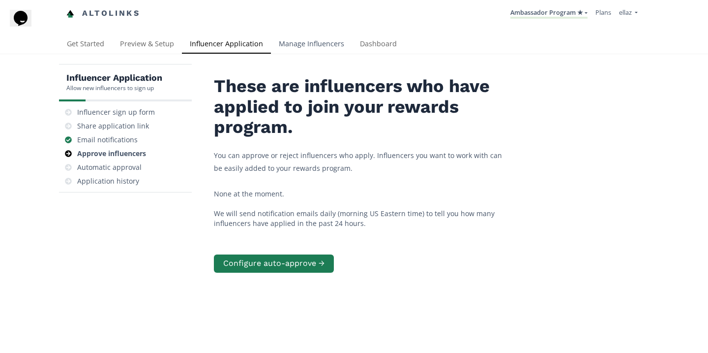
click at [303, 44] on link "Manage Influencers" at bounding box center [311, 45] width 81 height 20
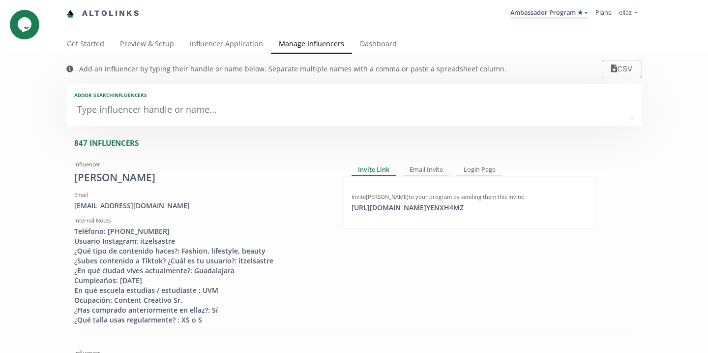
click at [172, 115] on textarea at bounding box center [354, 110] width 560 height 20
paste textarea "[PERSON_NAME]"
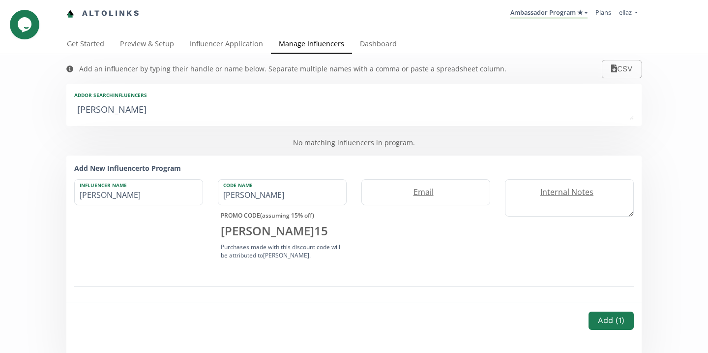
type textarea "[PERSON_NAME]"
click at [243, 39] on link "Influencer Application" at bounding box center [226, 45] width 89 height 20
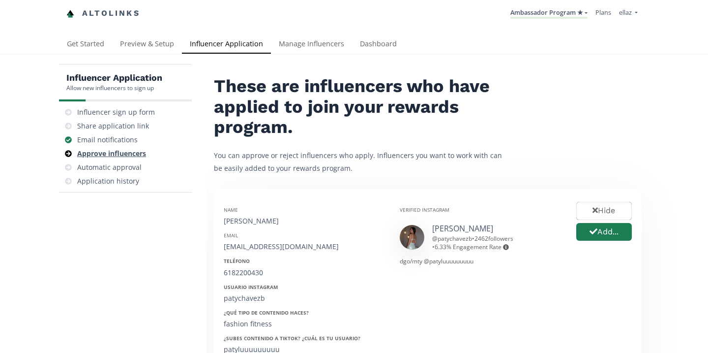
click at [129, 157] on div "Approve influencers" at bounding box center [111, 154] width 69 height 10
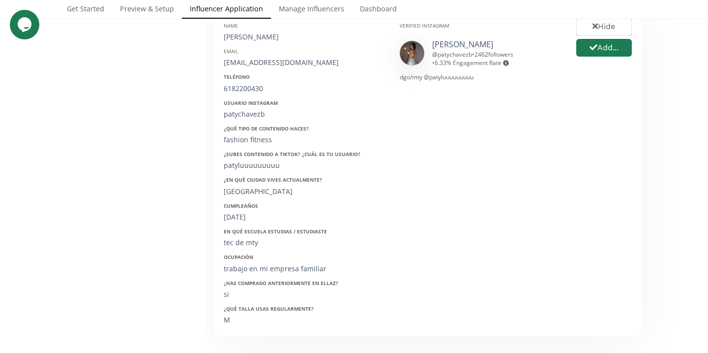
scroll to position [179, 0]
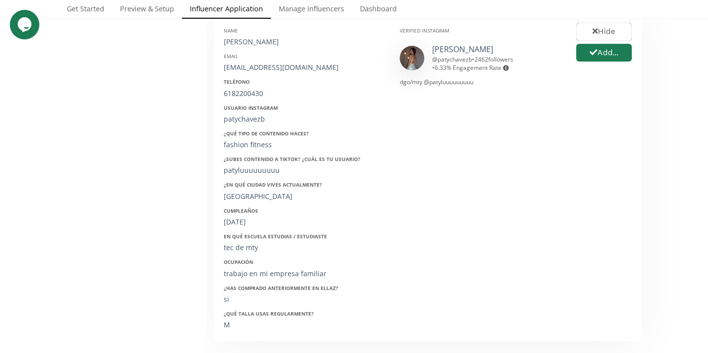
click at [288, 43] on div "[PERSON_NAME]" at bounding box center [304, 42] width 161 height 10
copy div "[PERSON_NAME]"
click at [267, 68] on div "[EMAIL_ADDRESS][DOMAIN_NAME]" at bounding box center [304, 67] width 161 height 10
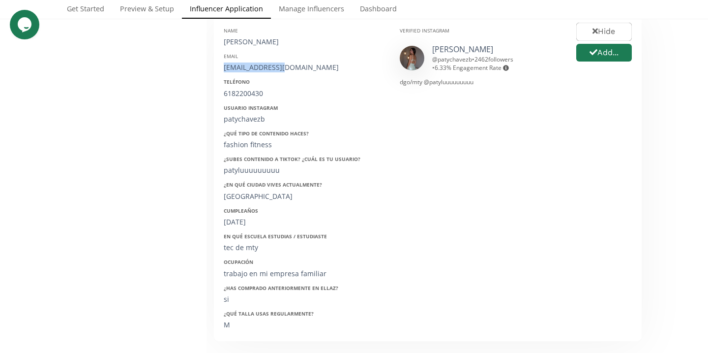
click at [267, 68] on div "[EMAIL_ADDRESS][DOMAIN_NAME]" at bounding box center [304, 67] width 161 height 10
copy div "[EMAIL_ADDRESS][DOMAIN_NAME]"
click at [252, 89] on div "6182200430" at bounding box center [304, 94] width 161 height 10
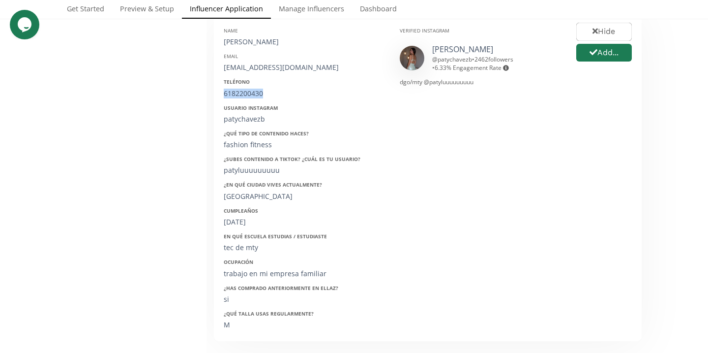
copy div "6182200430"
click at [257, 121] on div "patychavezb" at bounding box center [304, 119] width 161 height 10
copy div "patychavezb"
click at [241, 216] on div "Cumpleaños [DATE]" at bounding box center [304, 217] width 161 height 20
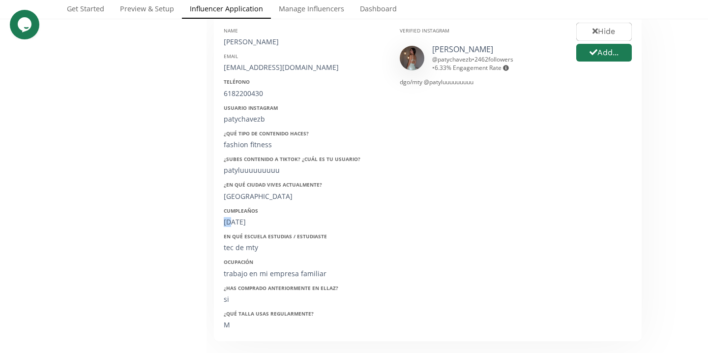
click at [241, 216] on div "Cumpleaños [DATE]" at bounding box center [304, 217] width 161 height 20
copy div "[DATE]"
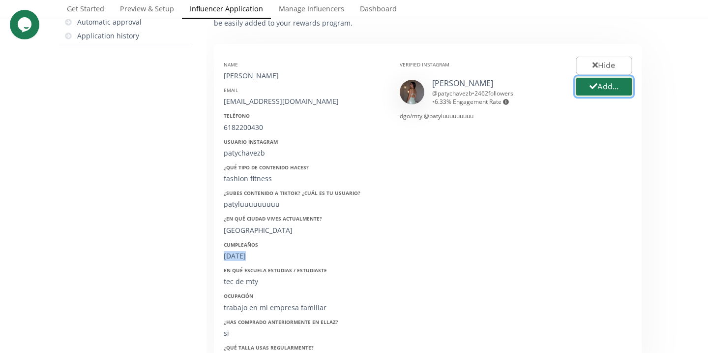
click at [592, 90] on icon "button" at bounding box center [594, 86] width 8 height 8
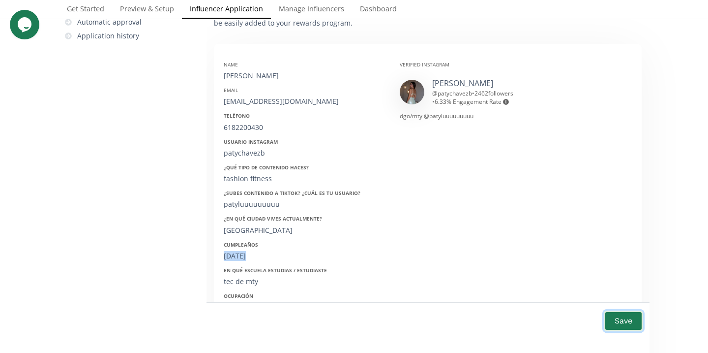
click at [616, 320] on button "Save" at bounding box center [623, 320] width 39 height 21
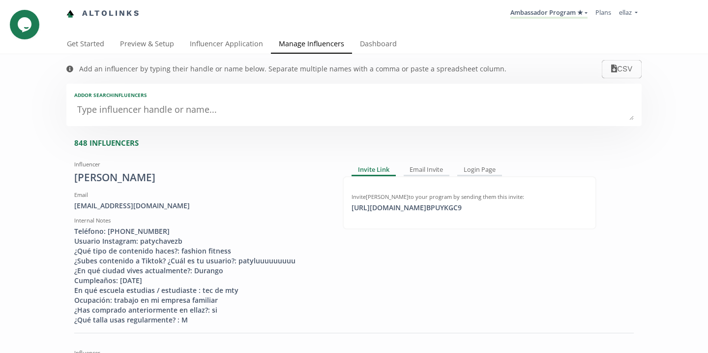
click at [251, 120] on textarea at bounding box center [354, 110] width 560 height 20
type textarea "chav"
type input "chav"
type input "CHAV"
type textarea "chave"
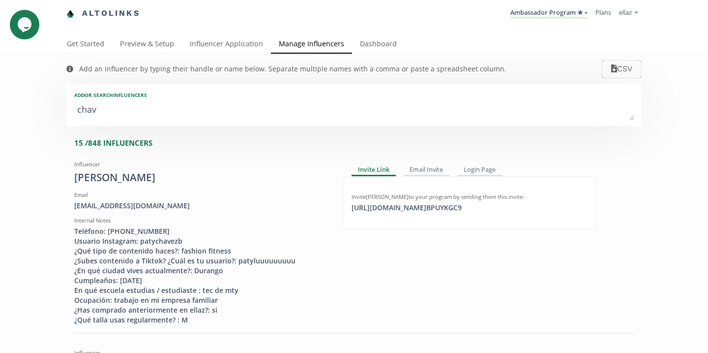
type input "chave"
type input "CHAVE"
type textarea "chavez"
type input "chavez"
type input "CHAVEZ"
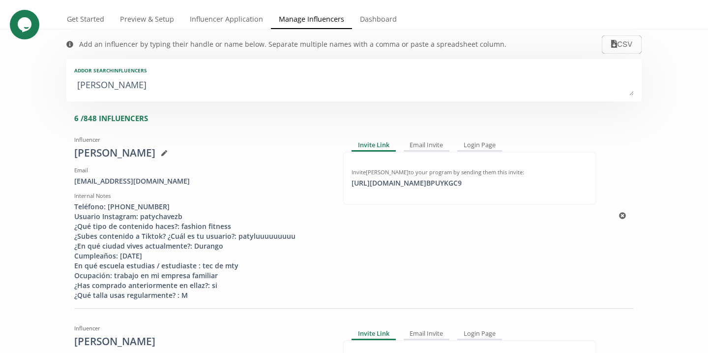
scroll to position [13, 0]
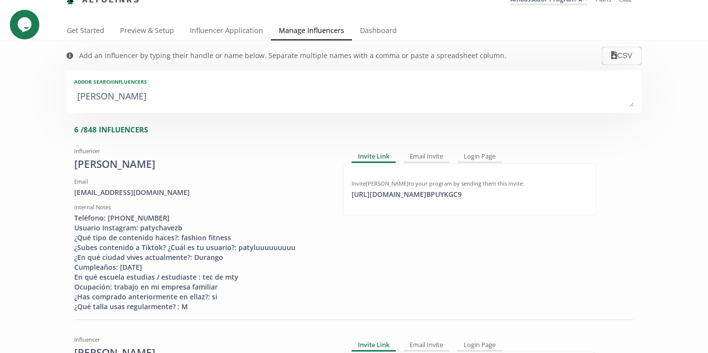
drag, startPoint x: 126, startPoint y: 99, endPoint x: 26, endPoint y: 108, distance: 100.7
type textarea "chave"
type input "chave"
type input "CHAVE"
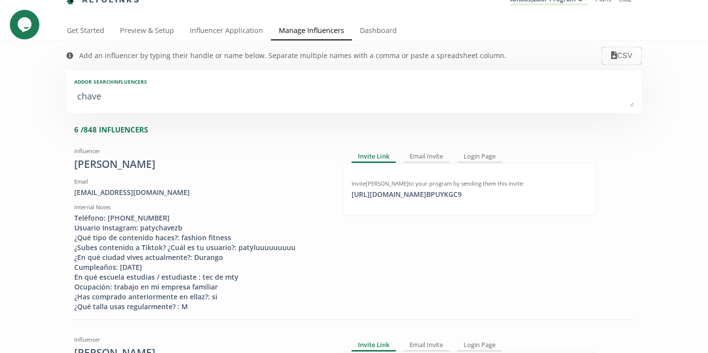
type textarea "chav"
type input "chav"
type input "CHAV"
type textarea "cha"
type input "cha"
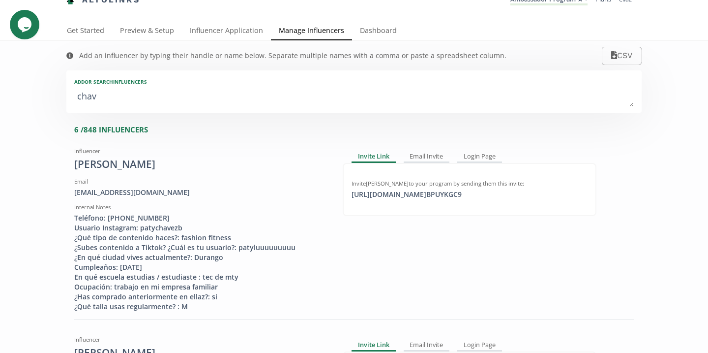
type input "CHA"
type textarea "ch"
type input "ch"
type input "CH"
type textarea "c"
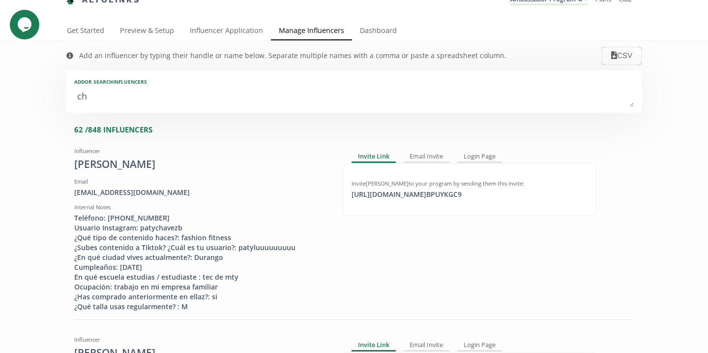
type input "c"
type input "C"
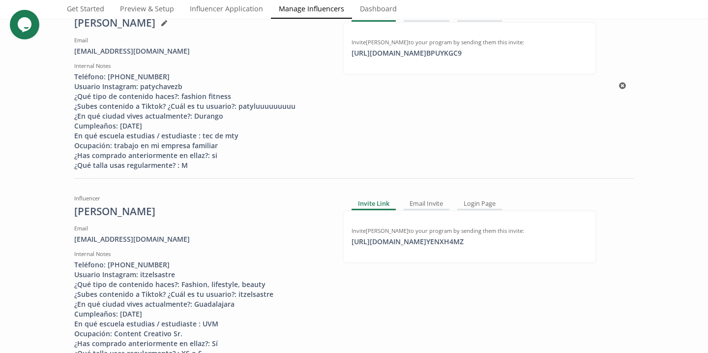
scroll to position [115, 0]
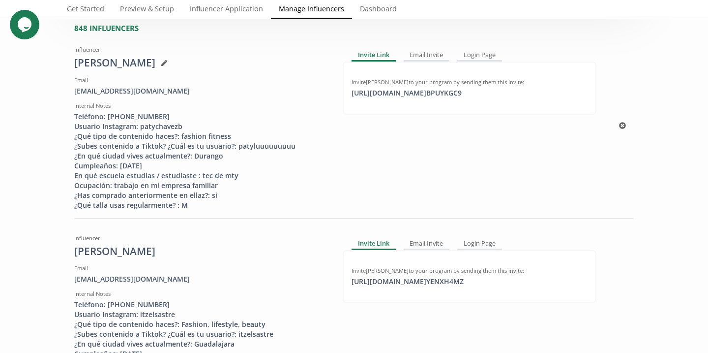
click at [618, 127] on div "Influencer Patricia Chavez Barraza Email patriciaaachavez@gmail.com Internal No…" at bounding box center [354, 126] width 560 height 168
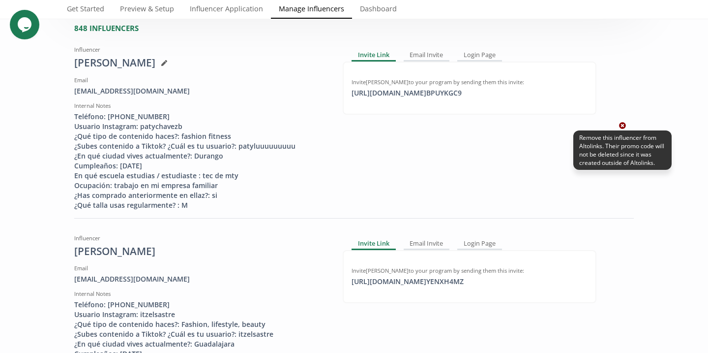
click at [621, 125] on icon at bounding box center [622, 125] width 7 height 7
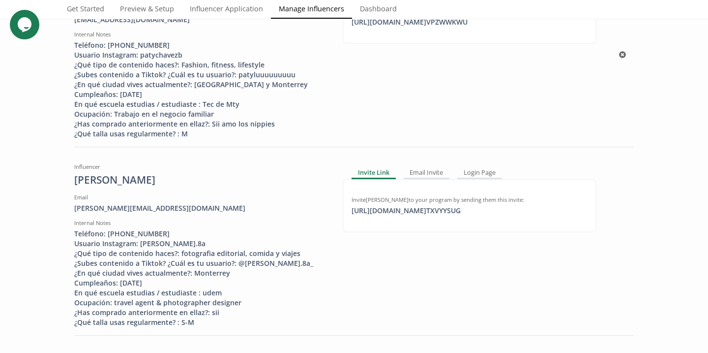
scroll to position [309, 0]
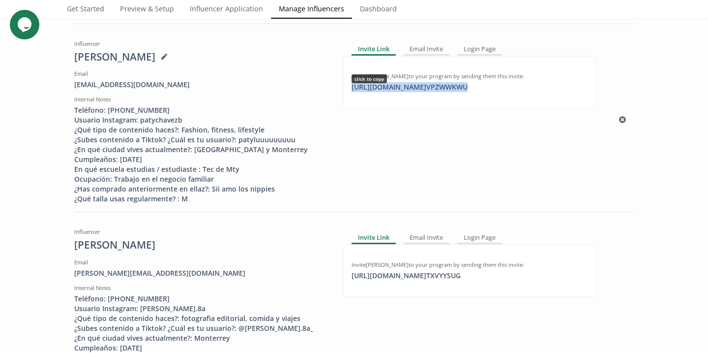
click at [395, 85] on div "https://app.altolinks.com/invite/ VPZWWKWU click to copy" at bounding box center [410, 87] width 128 height 10
copy div "https://app.altolinks.com/invite/ VPZWWKWU"
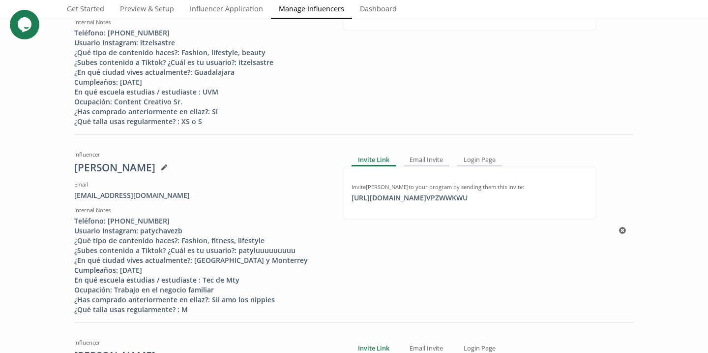
scroll to position [0, 0]
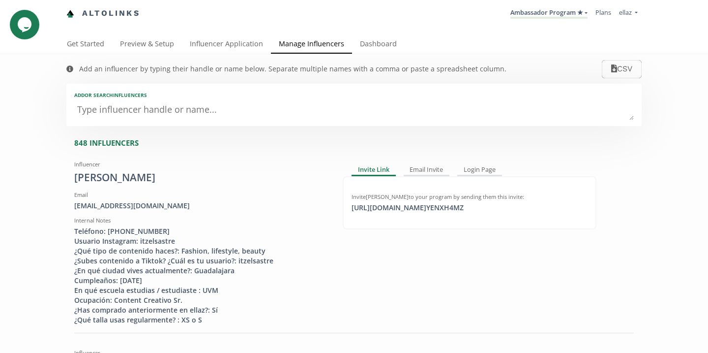
click at [174, 113] on textarea at bounding box center [354, 110] width 560 height 20
click at [158, 112] on textarea "b" at bounding box center [354, 110] width 560 height 20
type textarea "ba"
type input "ba"
type input "BA"
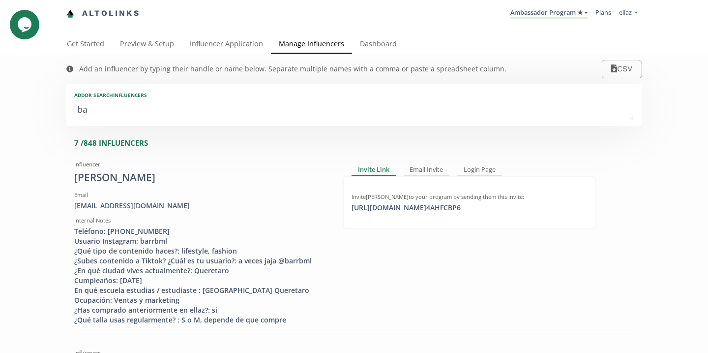
click at [158, 112] on textarea "ba" at bounding box center [354, 110] width 560 height 20
type textarea "bal"
type input "bal"
type input "BAL"
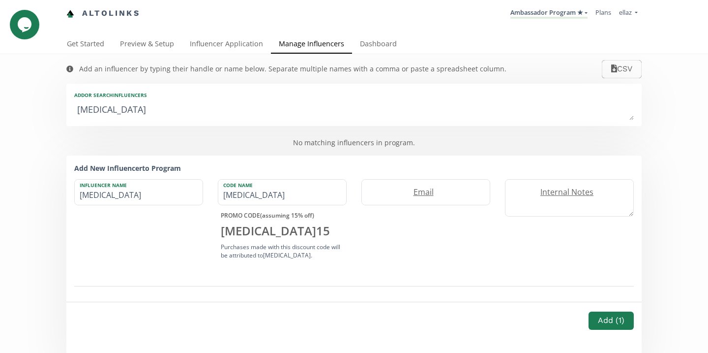
click at [158, 112] on textarea "bal" at bounding box center [354, 110] width 560 height 20
type textarea "ba"
type input "ba"
type input "BA"
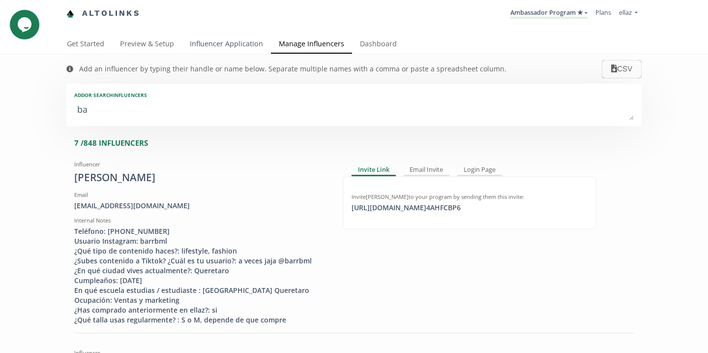
click at [237, 47] on link "Influencer Application" at bounding box center [226, 45] width 89 height 20
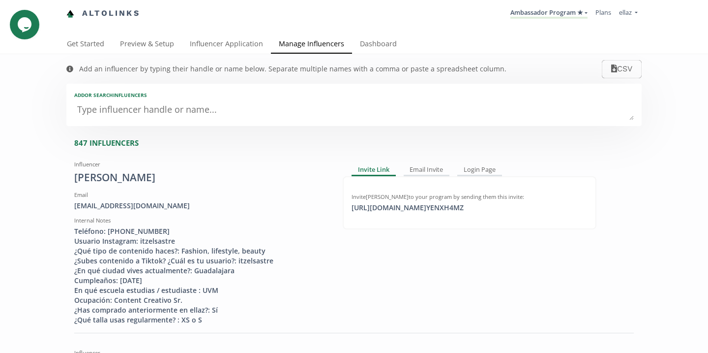
click at [219, 112] on textarea at bounding box center [354, 110] width 560 height 20
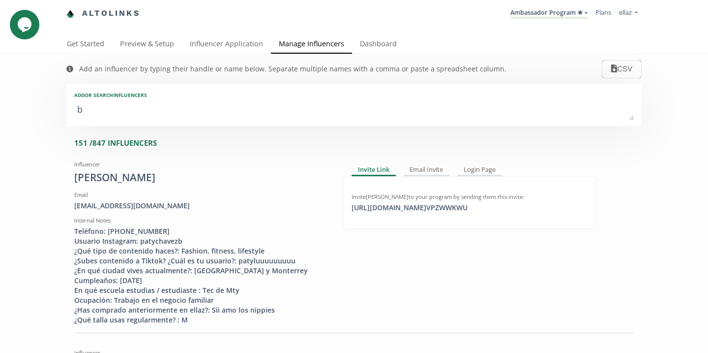
type textarea "ba"
type input "ba"
type input "BA"
type textarea "[MEDICAL_DATA]"
type input "bal"
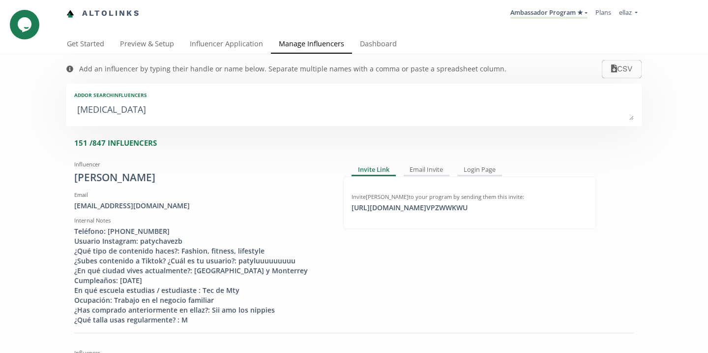
type input "BAL"
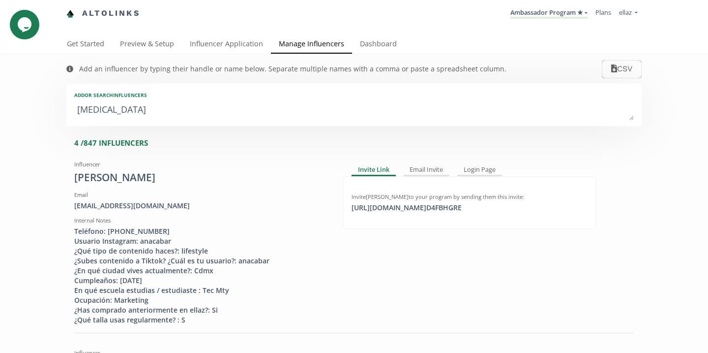
type textarea "balb"
type input "balb"
type input "BALB"
type textarea "balbi"
type input "balbi"
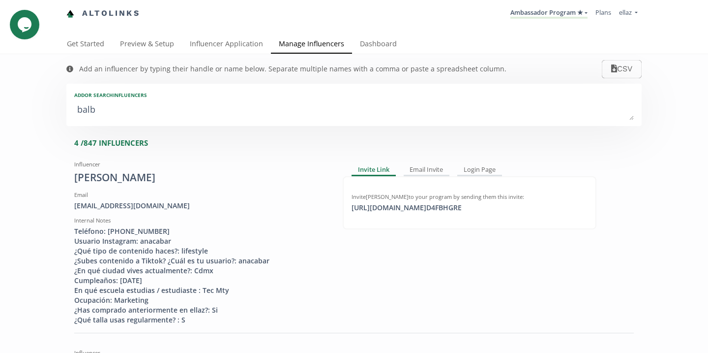
type input "BALBI"
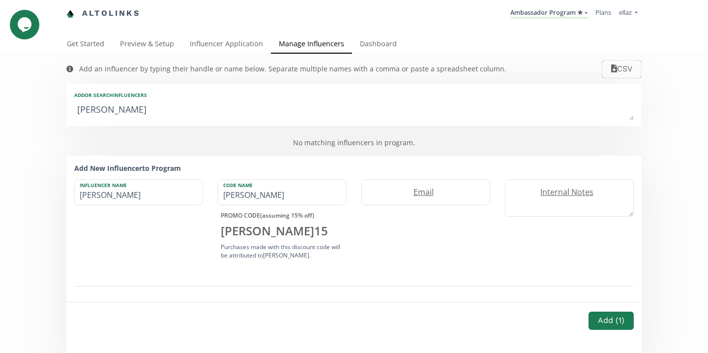
type textarea "balbin"
type input "balbin"
type input "BALBIN"
type textarea "balbina"
type input "balbina"
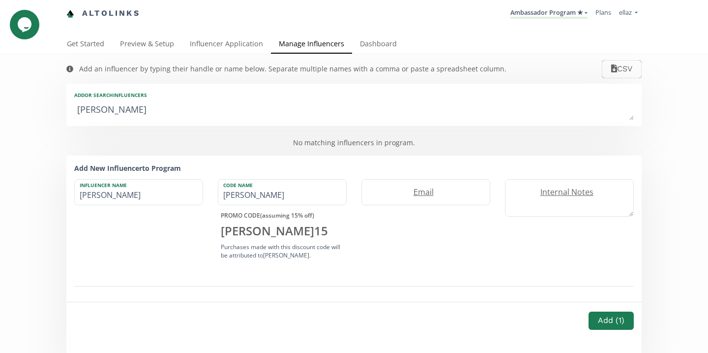
type input "BALBINA"
click at [245, 112] on textarea "balbina" at bounding box center [354, 110] width 560 height 20
type textarea "c"
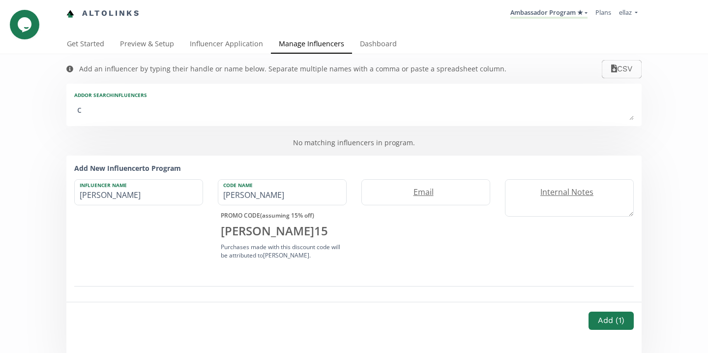
type input "c"
type input "C"
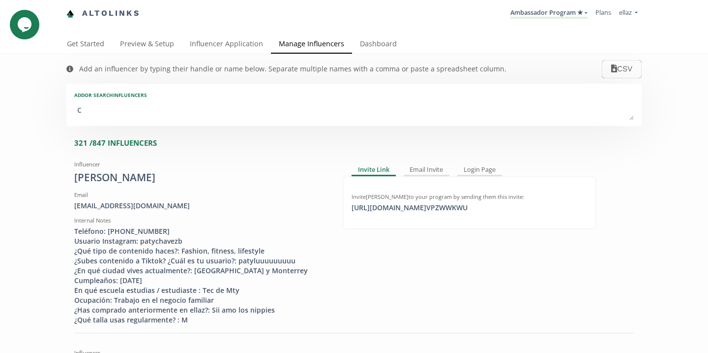
type textarea "ce"
type input "ce"
type input "CE"
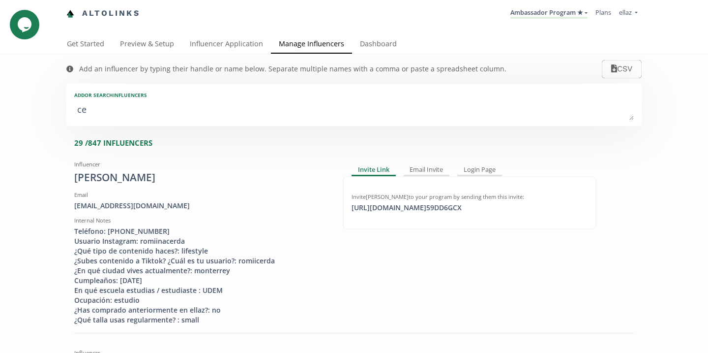
type textarea "cer"
type input "cer"
type input "CER"
type textarea "cerd"
type input "cerd"
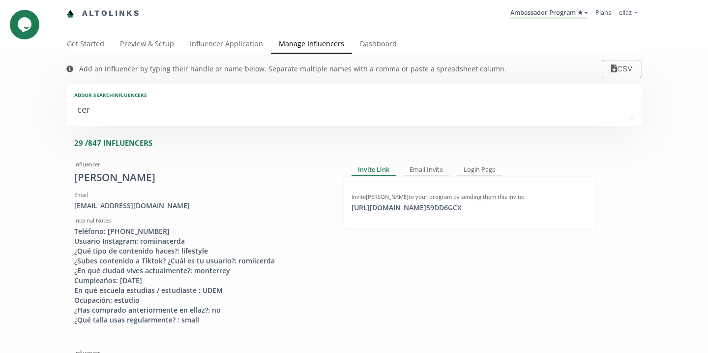
type input "CERD"
type textarea "cerda"
type input "cerda"
type input "CERDA"
type textarea "cerda"
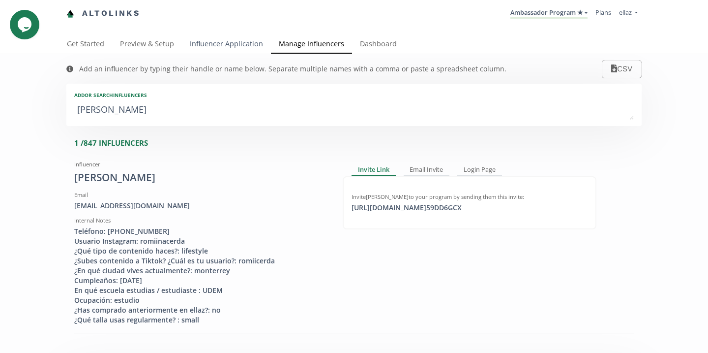
click at [241, 52] on link "Influencer Application" at bounding box center [226, 45] width 89 height 20
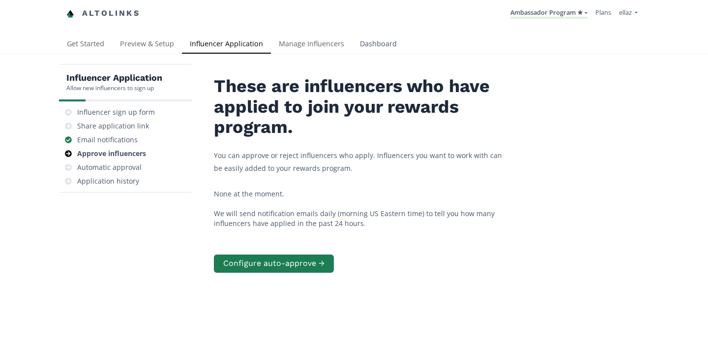
click at [384, 42] on link "Dashboard" at bounding box center [378, 45] width 53 height 20
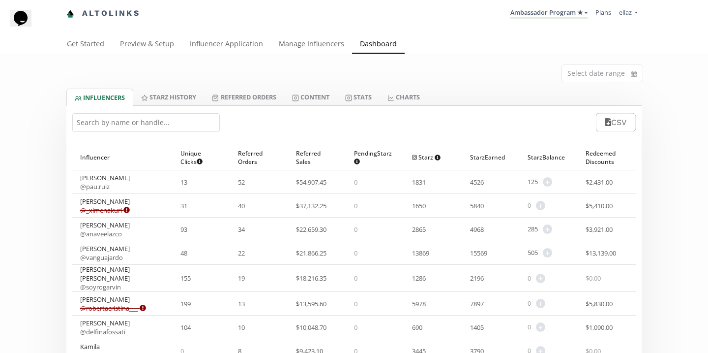
click at [186, 128] on input "text" at bounding box center [146, 122] width 148 height 19
paste input "8125942161"
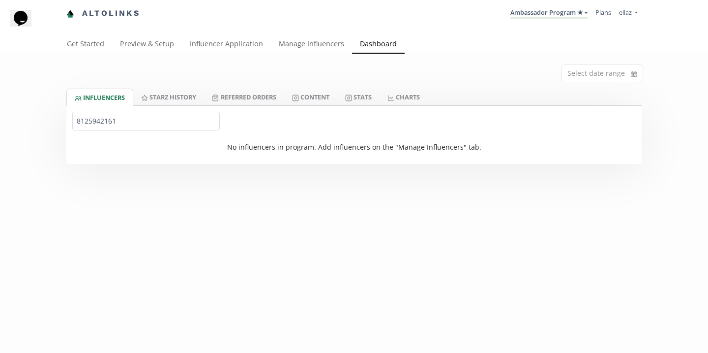
click at [140, 128] on input "8125942161" at bounding box center [146, 121] width 148 height 19
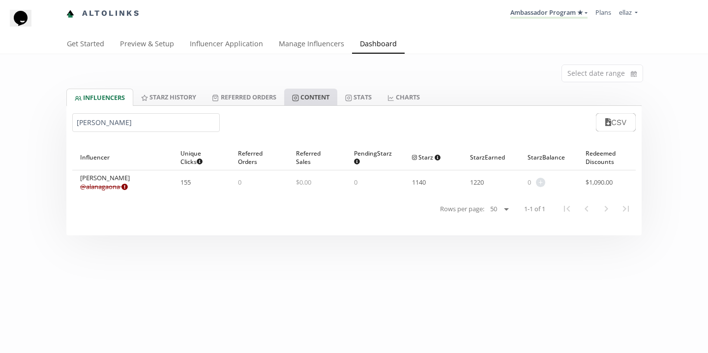
type input "[PERSON_NAME]"
click at [318, 99] on link "Content" at bounding box center [310, 97] width 53 height 17
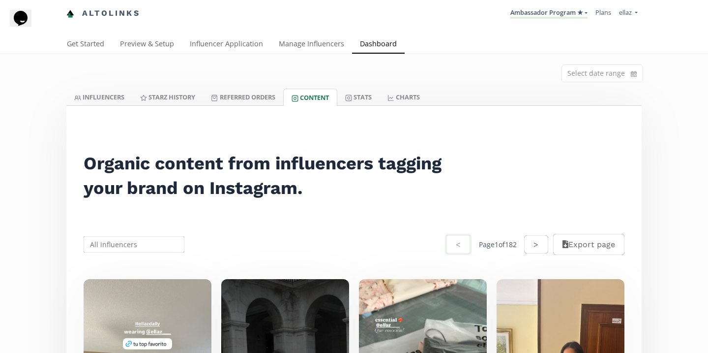
click at [146, 239] on input "text" at bounding box center [134, 244] width 104 height 19
click at [142, 263] on div "Alana gaona" at bounding box center [134, 263] width 100 height 18
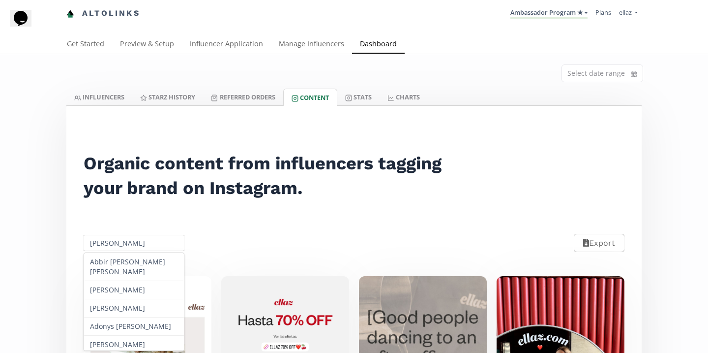
click at [143, 240] on input "Alana gaona" at bounding box center [134, 242] width 104 height 19
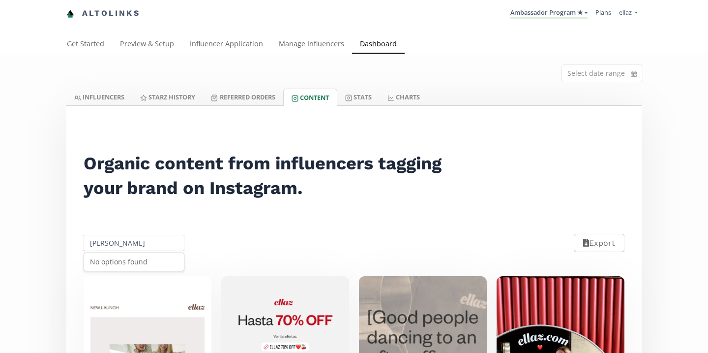
click at [113, 242] on input "romina j" at bounding box center [134, 242] width 104 height 19
click at [130, 260] on div "Mariana Velazco" at bounding box center [134, 262] width 100 height 18
type input "Mariana Velazco"
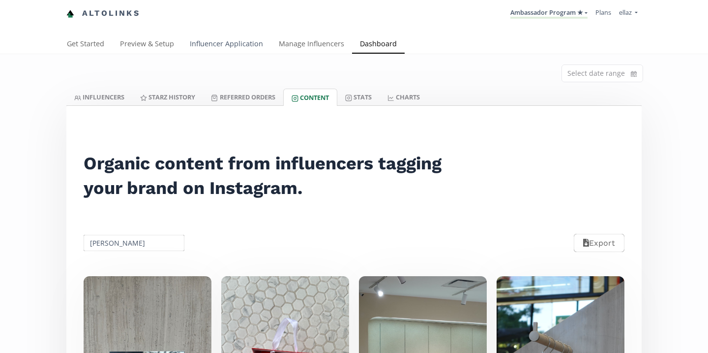
click at [217, 50] on link "Influencer Application" at bounding box center [226, 45] width 89 height 20
click at [243, 53] on link "Influencer Application" at bounding box center [226, 45] width 89 height 20
click at [223, 49] on link "Influencer Application" at bounding box center [226, 45] width 89 height 20
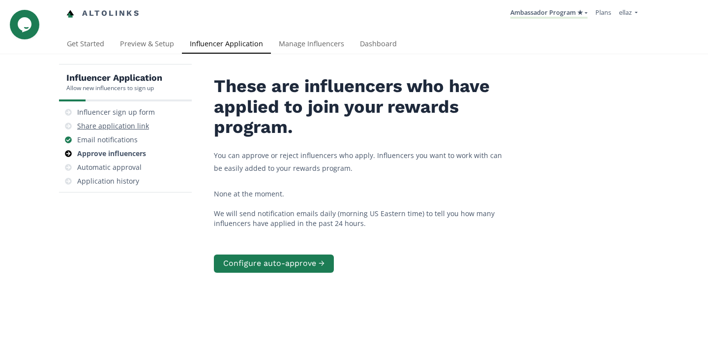
click at [120, 127] on div "Share application link" at bounding box center [113, 126] width 72 height 10
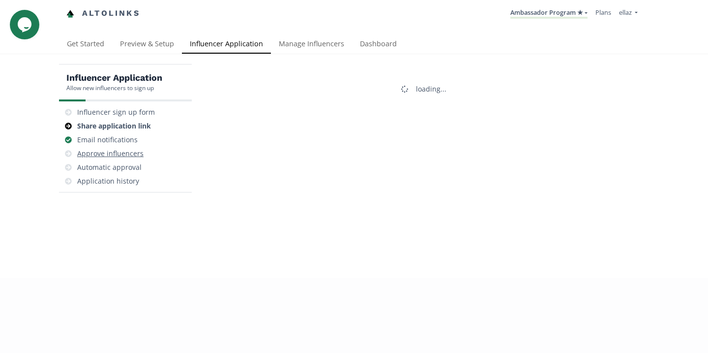
click at [125, 150] on div "Approve influencers" at bounding box center [110, 154] width 66 height 10
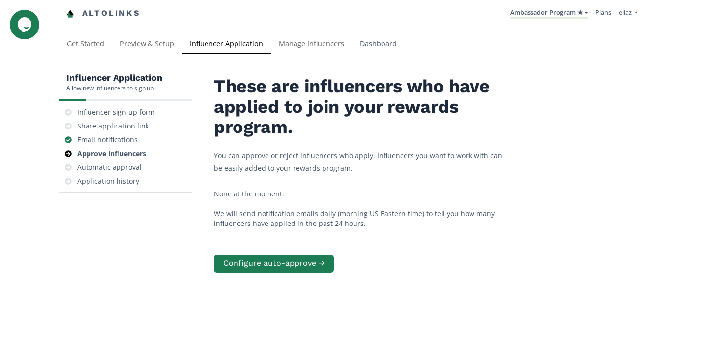
click at [371, 52] on link "Dashboard" at bounding box center [378, 45] width 53 height 20
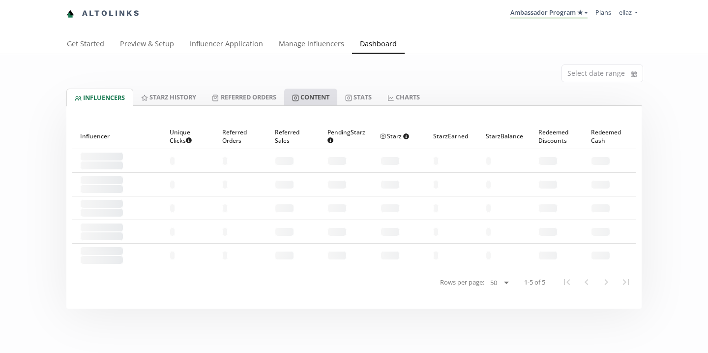
click at [335, 101] on link "Content" at bounding box center [310, 97] width 53 height 17
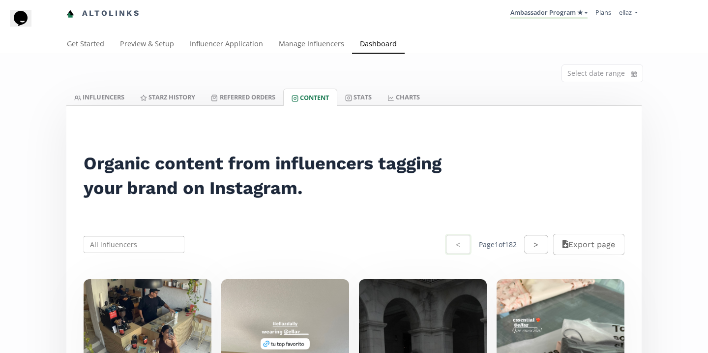
click at [361, 105] on div at bounding box center [353, 105] width 575 height 0
click at [337, 98] on link "Content" at bounding box center [310, 97] width 54 height 17
click at [377, 100] on link "Stats" at bounding box center [358, 97] width 42 height 17
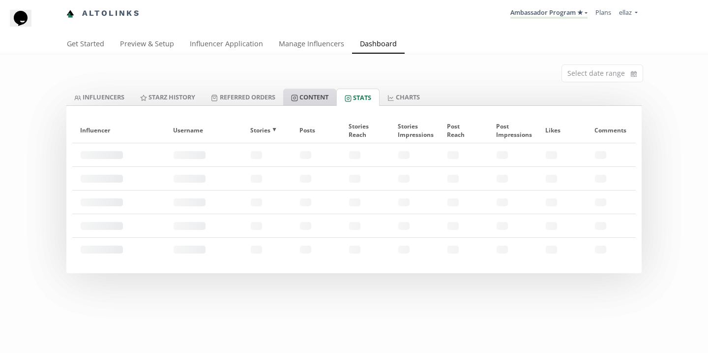
click at [313, 95] on link "Content" at bounding box center [309, 97] width 53 height 17
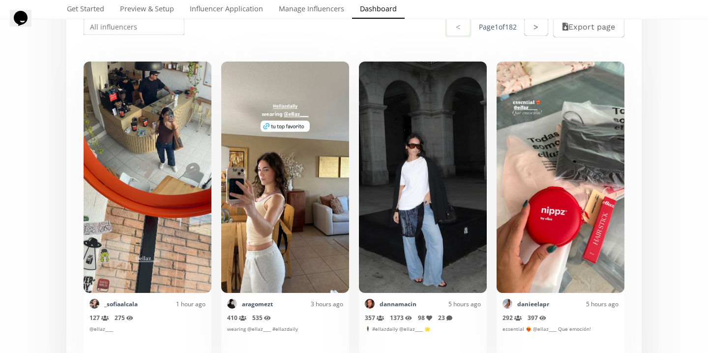
scroll to position [240, 0]
